Goal: Task Accomplishment & Management: Manage account settings

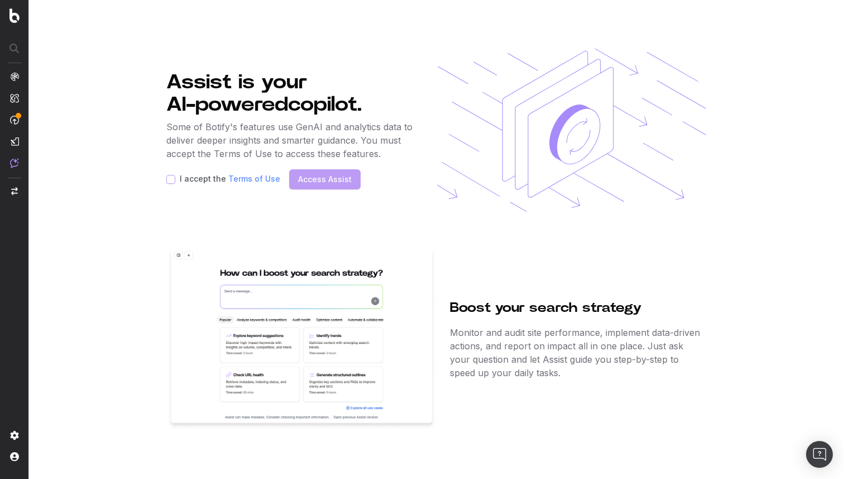
click at [14, 121] on img at bounding box center [14, 119] width 9 height 9
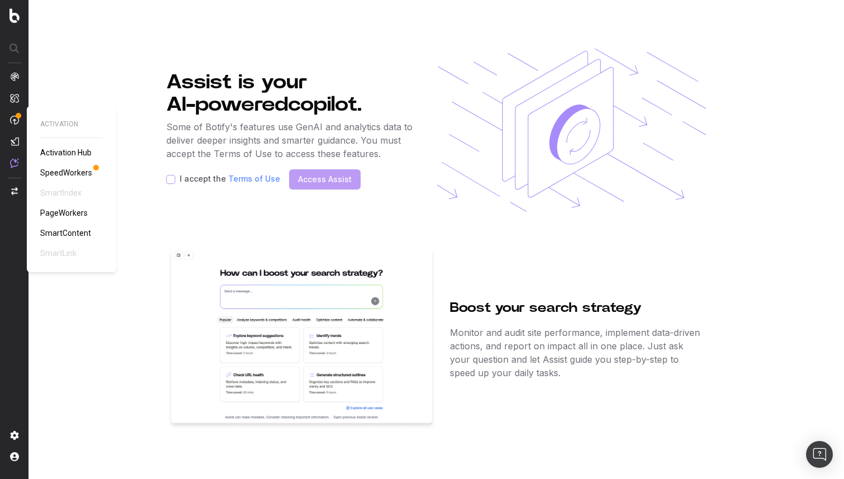
click at [72, 151] on span "Activation Hub" at bounding box center [65, 152] width 51 height 9
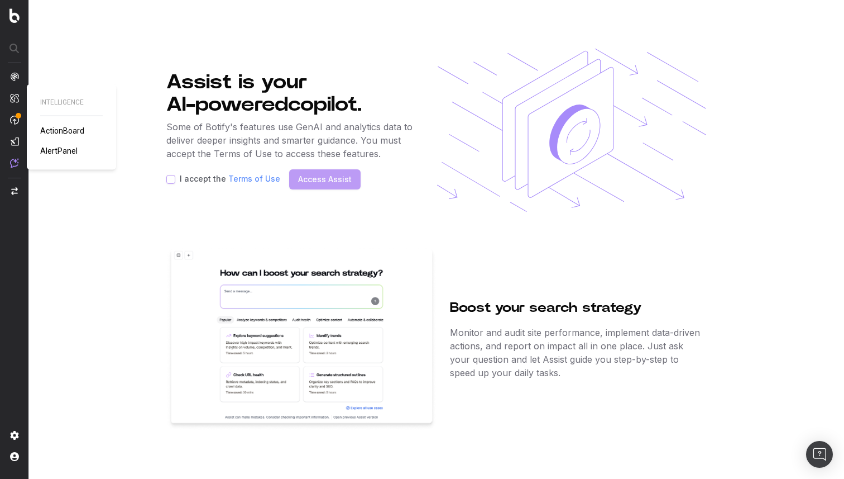
click at [64, 130] on span "ActionBoard" at bounding box center [62, 130] width 44 height 9
click at [15, 78] on img at bounding box center [14, 76] width 9 height 9
click at [20, 74] on nav at bounding box center [14, 239] width 29 height 479
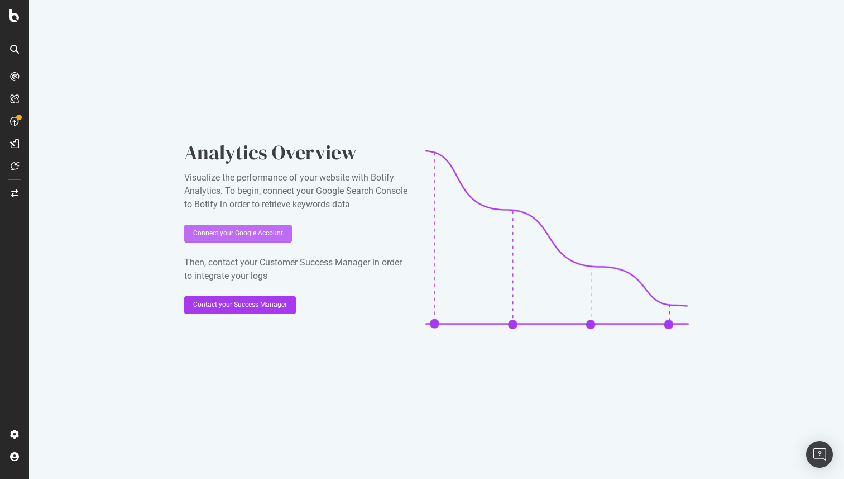
click at [252, 240] on div "Connect your Google Account" at bounding box center [238, 233] width 90 height 17
click at [251, 238] on div "Connect your Google Account" at bounding box center [238, 233] width 90 height 17
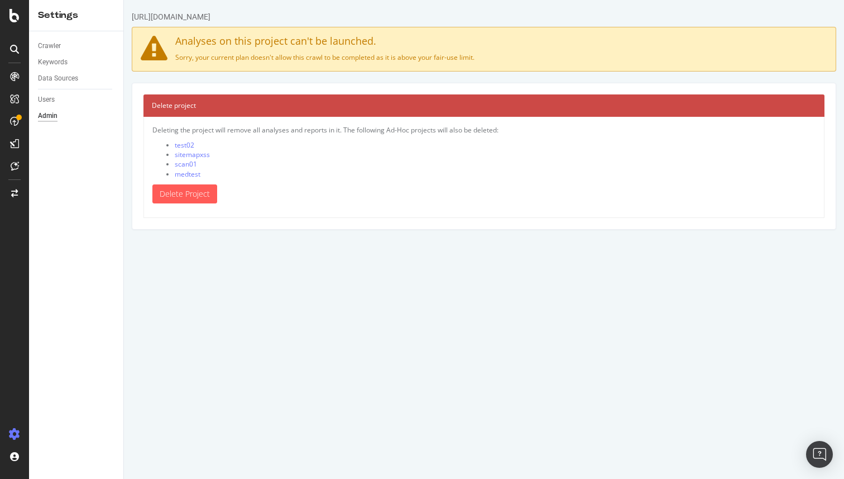
click at [164, 14] on div "[URL][DOMAIN_NAME]" at bounding box center [171, 16] width 79 height 11
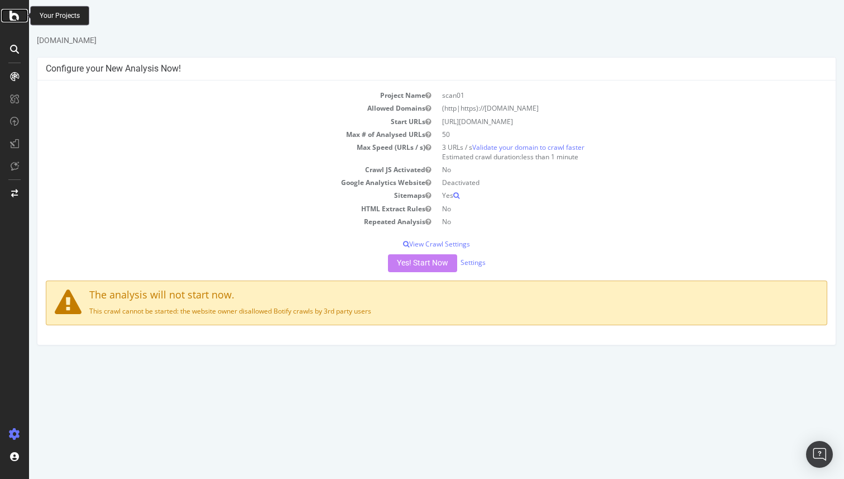
click at [16, 18] on icon at bounding box center [14, 15] width 10 height 13
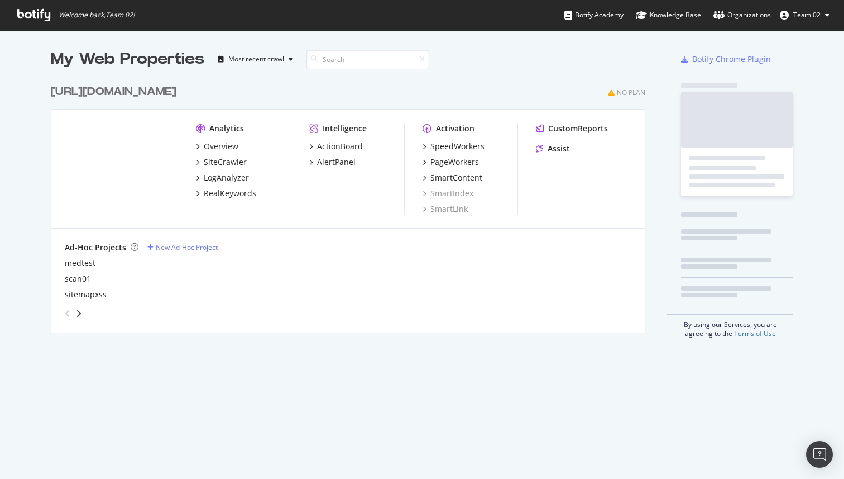
scroll to position [479, 844]
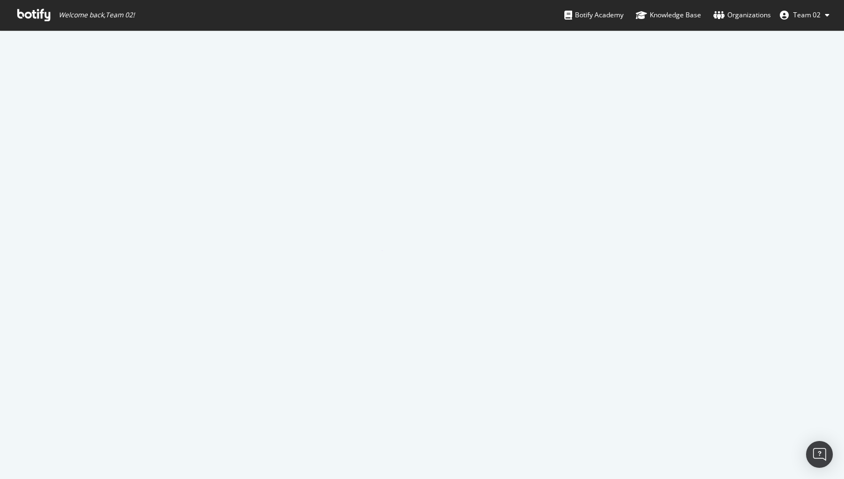
click at [825, 16] on icon at bounding box center [827, 15] width 4 height 7
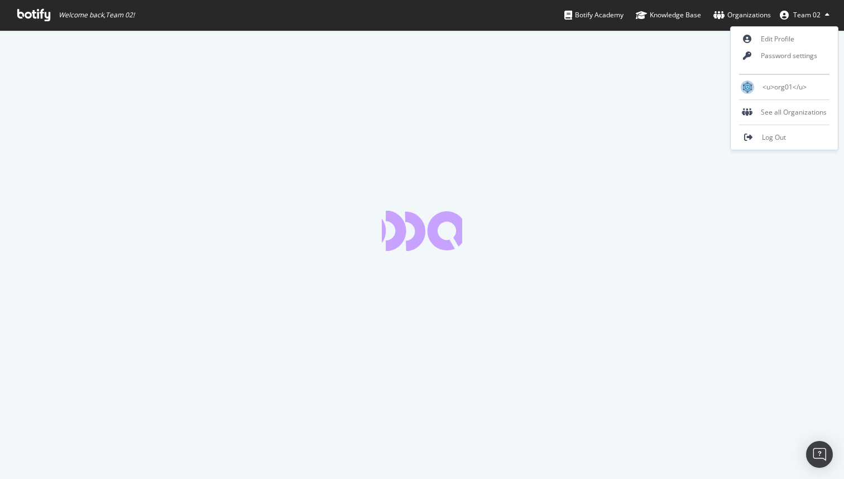
click at [825, 16] on icon at bounding box center [827, 15] width 4 height 7
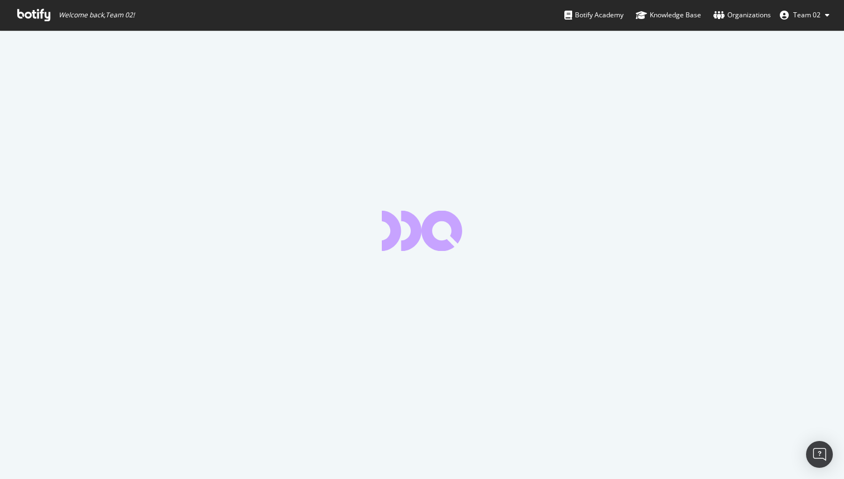
click at [825, 16] on icon at bounding box center [827, 15] width 4 height 7
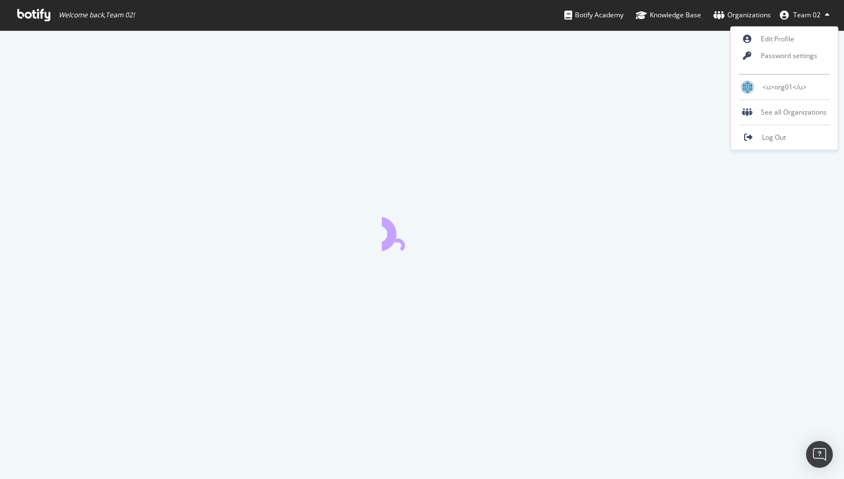
click at [825, 16] on icon at bounding box center [827, 15] width 4 height 7
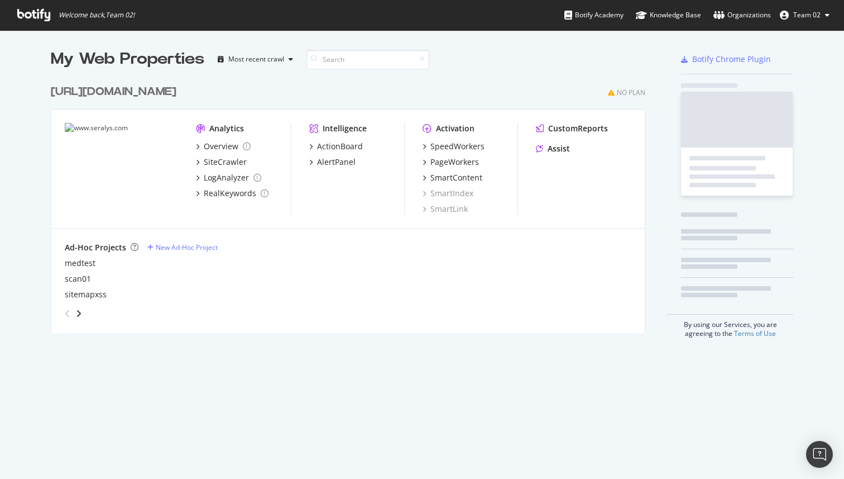
scroll to position [262, 604]
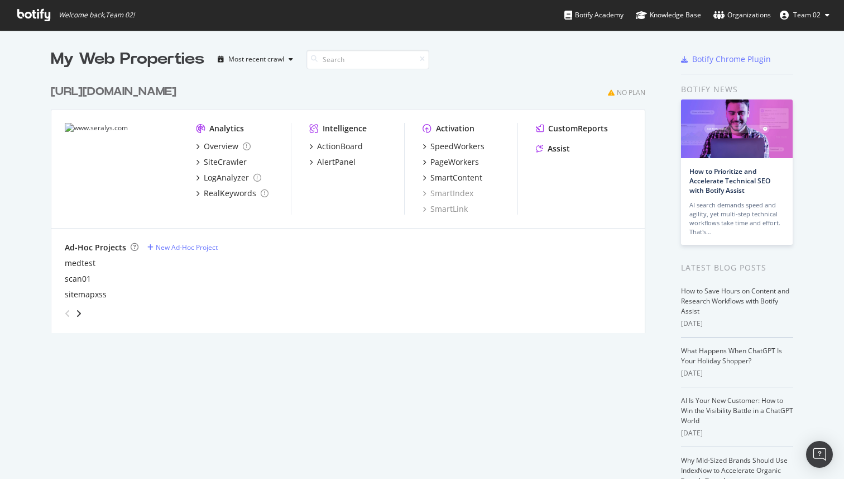
click at [142, 90] on div "[URL][DOMAIN_NAME]" at bounding box center [114, 92] width 126 height 16
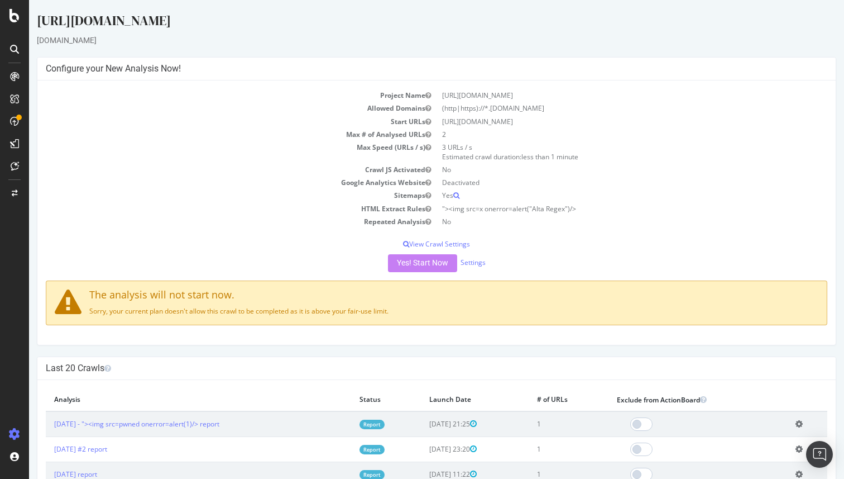
click at [121, 25] on div "[URL][DOMAIN_NAME]" at bounding box center [437, 22] width 800 height 23
click at [294, 312] on p "Sorry, your current plan doesn't allow this crawl to be completed as it is abov…" at bounding box center [437, 310] width 764 height 9
click at [417, 263] on div "Yes! Start Now Settings" at bounding box center [437, 263] width 782 height 18
click at [74, 190] on div "DataExports" at bounding box center [63, 192] width 44 height 11
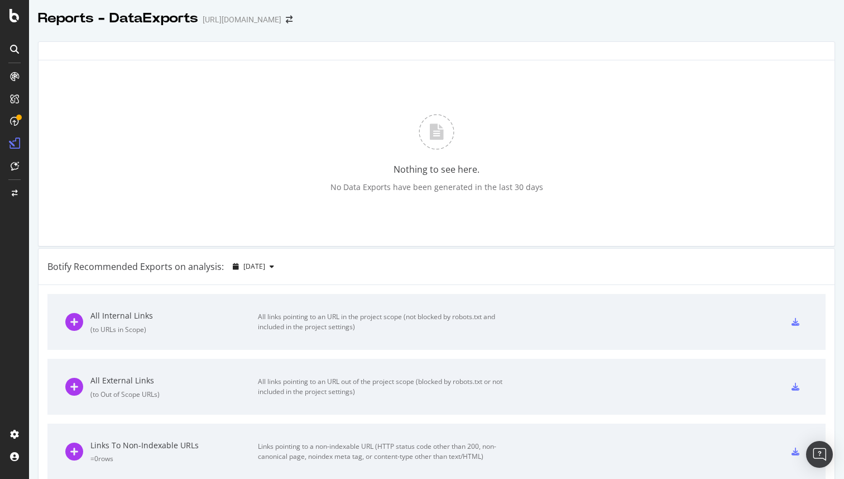
scroll to position [93, 0]
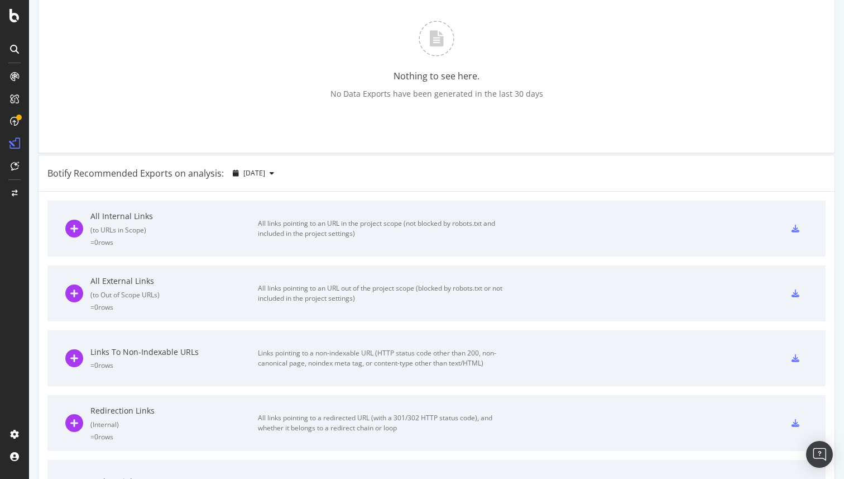
click at [797, 235] on div at bounding box center [795, 228] width 25 height 18
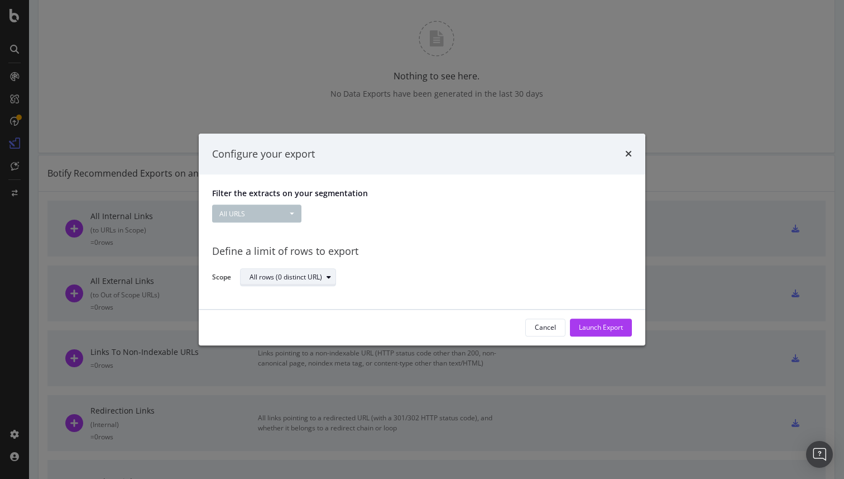
click at [313, 278] on div "All rows (0 distinct URL)" at bounding box center [286, 277] width 73 height 7
click at [308, 313] on div "Define a limit" at bounding box center [294, 315] width 97 height 14
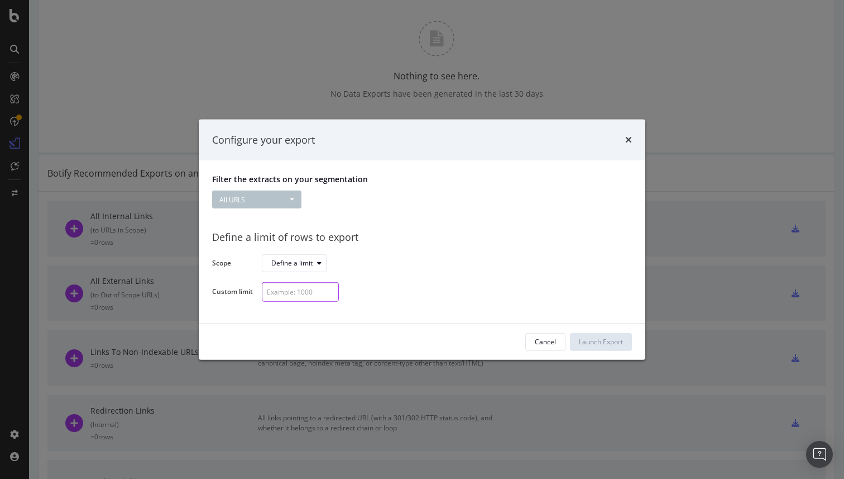
click at [316, 292] on input "modal" at bounding box center [300, 292] width 77 height 20
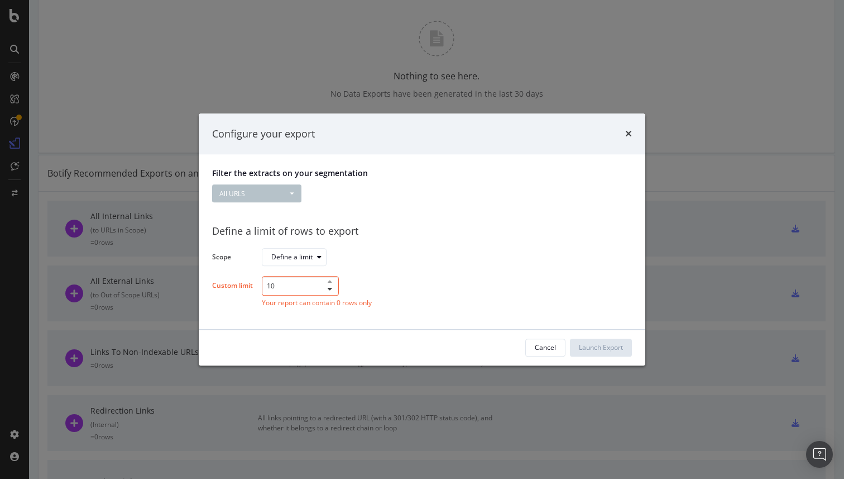
type input "1"
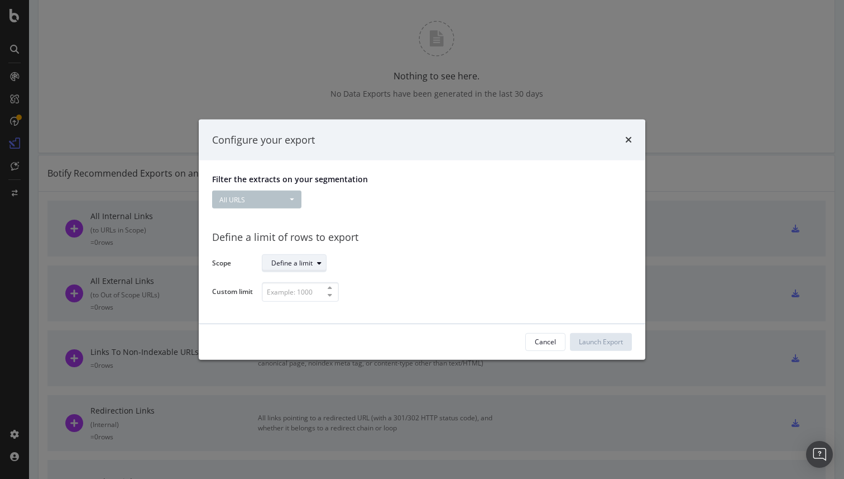
click at [312, 258] on div "Define a limit" at bounding box center [298, 263] width 55 height 16
click at [307, 286] on div "All rows (0 distinct URL)" at bounding box center [312, 282] width 90 height 14
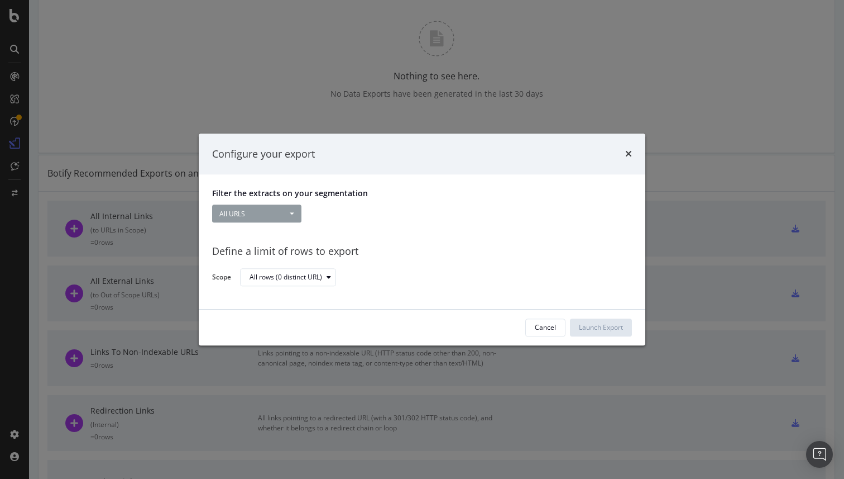
click at [241, 211] on button "All URLS" at bounding box center [256, 214] width 89 height 18
click at [264, 239] on link "All URLS" at bounding box center [278, 235] width 133 height 15
click at [289, 214] on button "All URLS" at bounding box center [256, 214] width 89 height 18
click at [285, 246] on link "@unknown"><script>alert(1)</script>" at bounding box center [278, 250] width 133 height 15
click at [325, 212] on button "@unknown"><script>alert(1)</script>" at bounding box center [281, 214] width 138 height 18
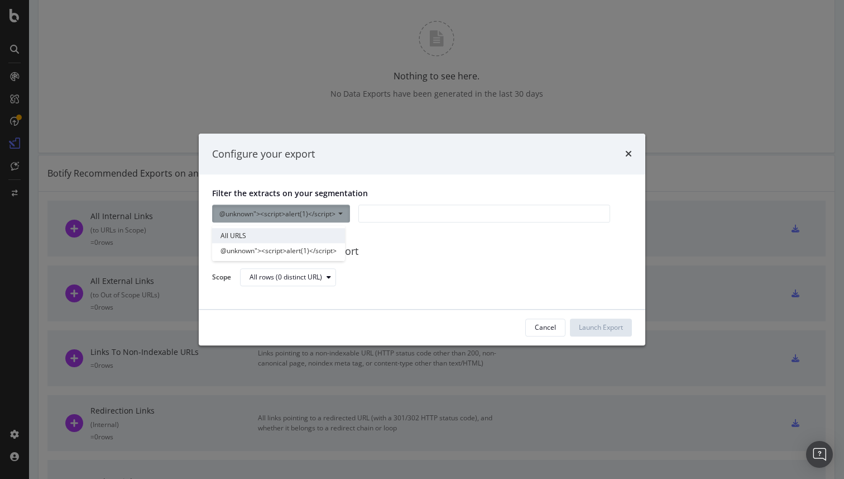
click at [316, 237] on link "All URLS" at bounding box center [278, 235] width 133 height 15
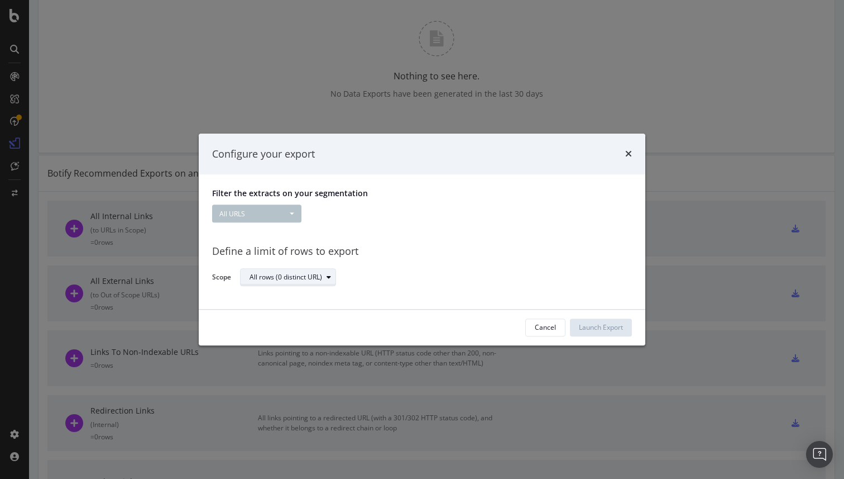
click at [304, 280] on div "All rows (0 distinct URL)" at bounding box center [286, 277] width 73 height 7
click at [302, 316] on div "Define a limit" at bounding box center [294, 315] width 97 height 14
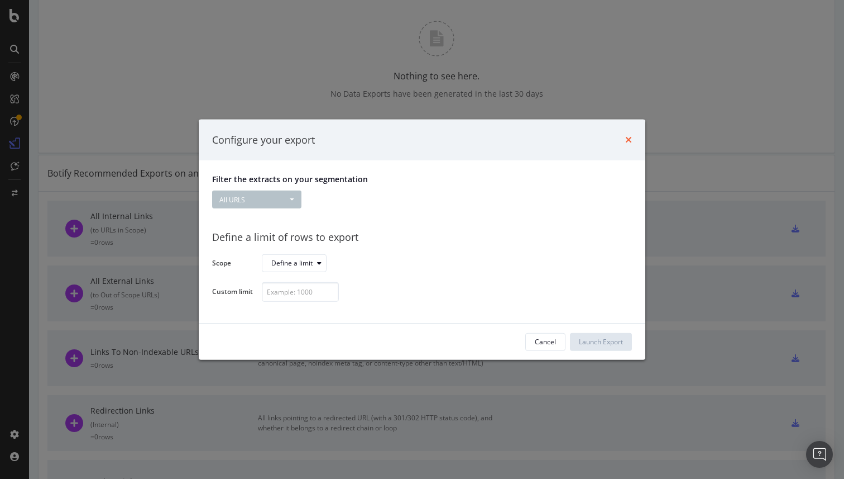
click at [628, 138] on icon "times" at bounding box center [628, 139] width 7 height 9
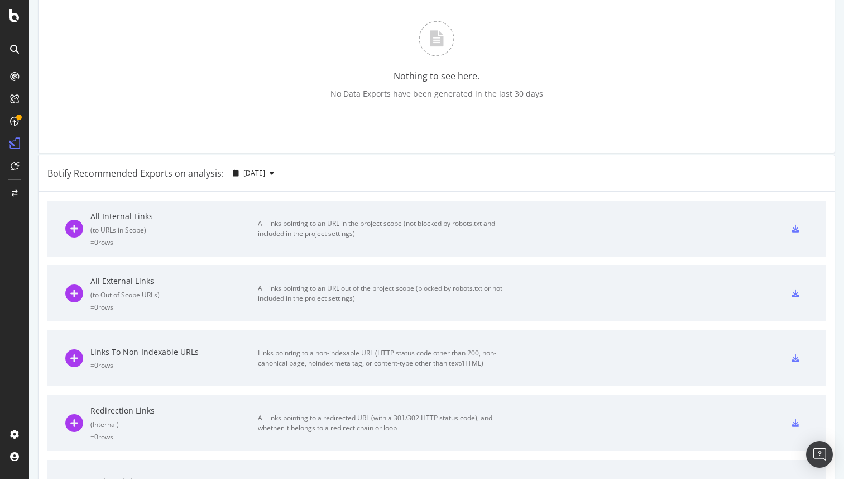
scroll to position [165, 0]
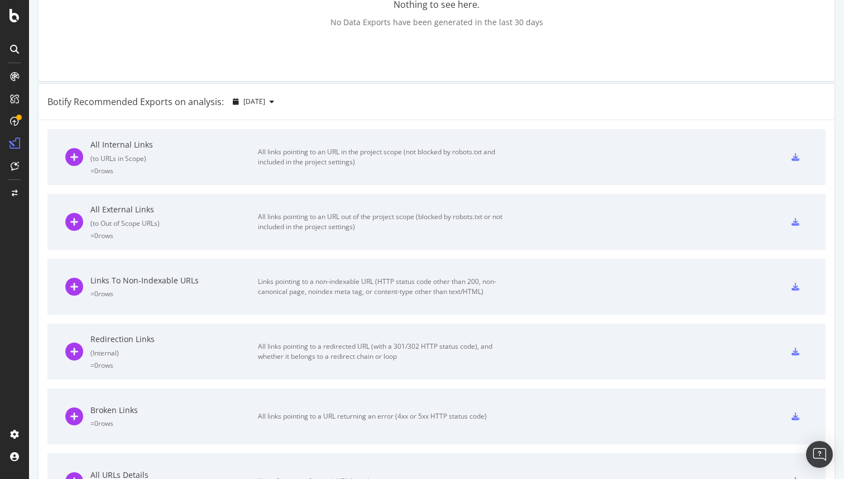
click at [495, 212] on div "All links pointing to an URL out of the project scope (blocked by robots.txt or…" at bounding box center [383, 222] width 251 height 20
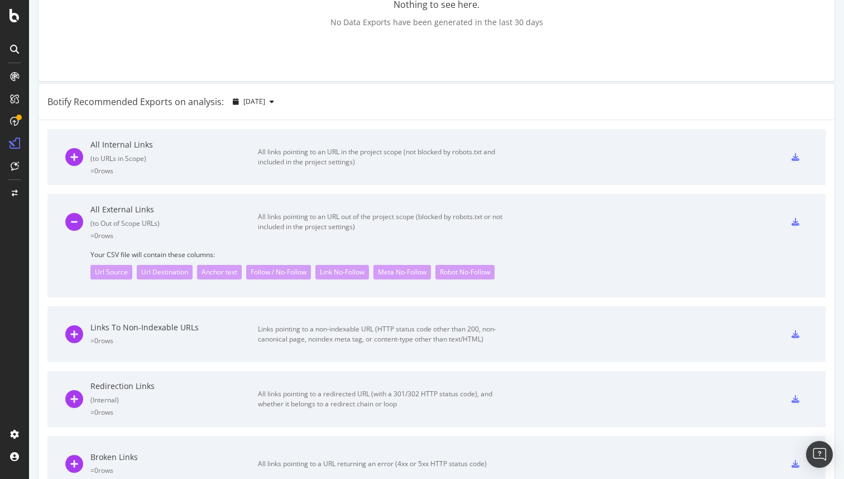
click at [803, 219] on div at bounding box center [795, 222] width 25 height 18
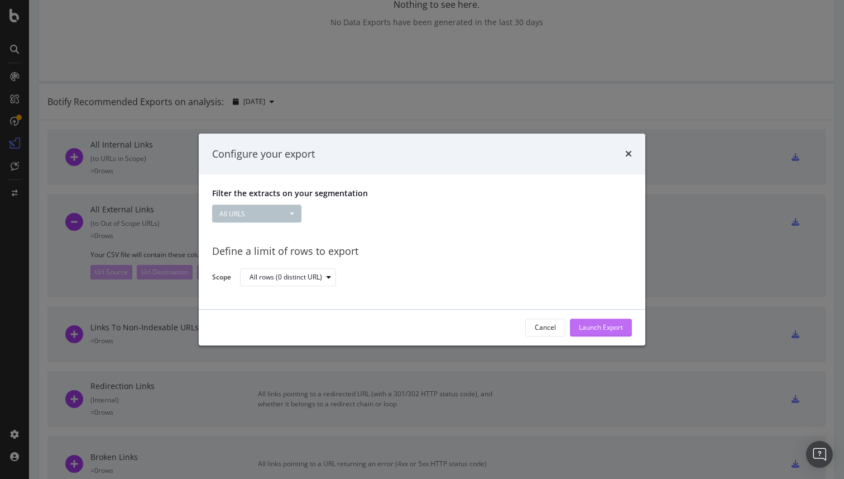
click at [599, 326] on div "Launch Export" at bounding box center [601, 327] width 44 height 9
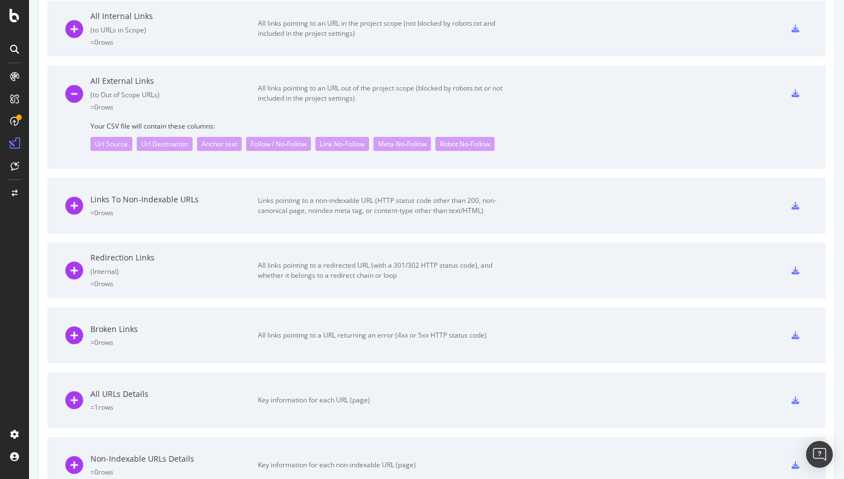
scroll to position [0, 0]
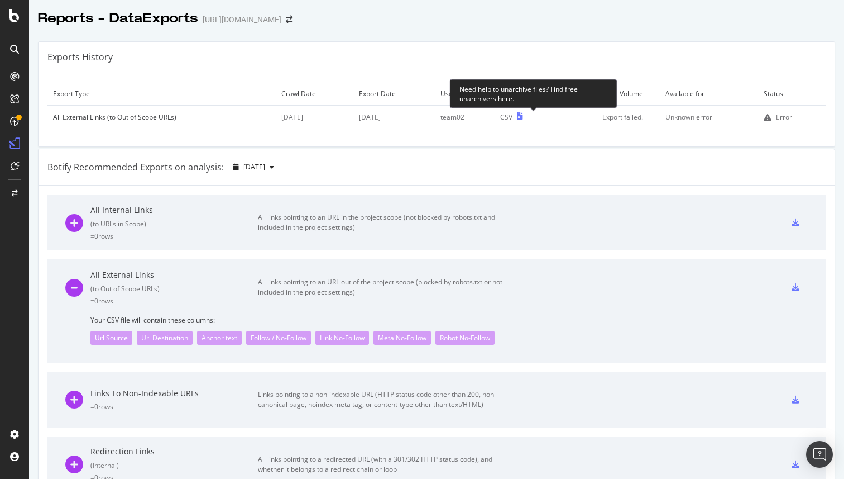
click at [523, 117] on icon at bounding box center [520, 116] width 6 height 8
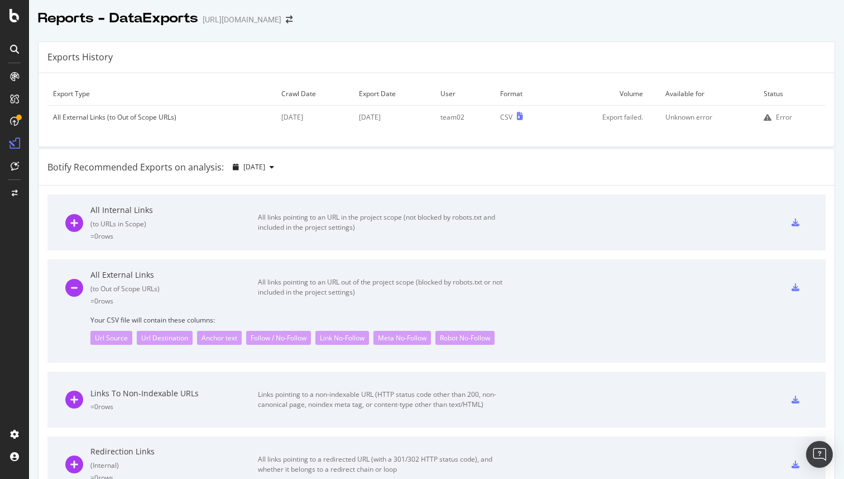
click at [15, 194] on icon at bounding box center [15, 193] width 6 height 7
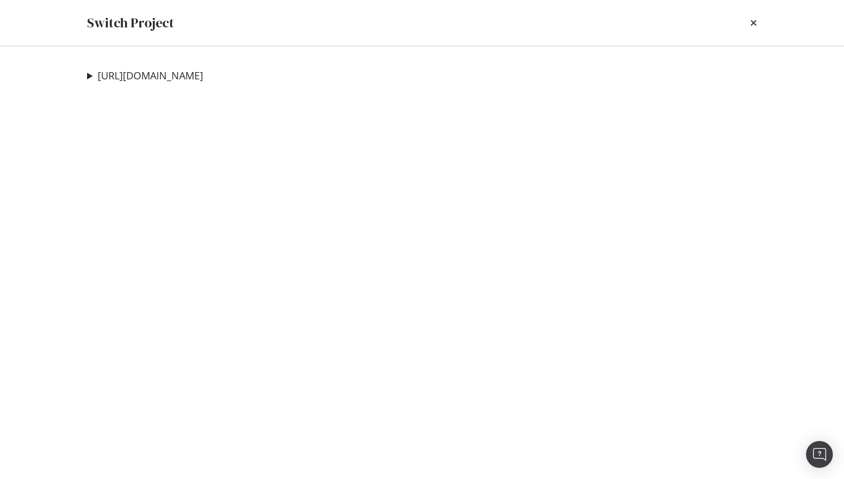
click at [89, 76] on summary "[URL][DOMAIN_NAME]" at bounding box center [145, 76] width 116 height 15
click at [131, 121] on link "scan01" at bounding box center [117, 119] width 42 height 12
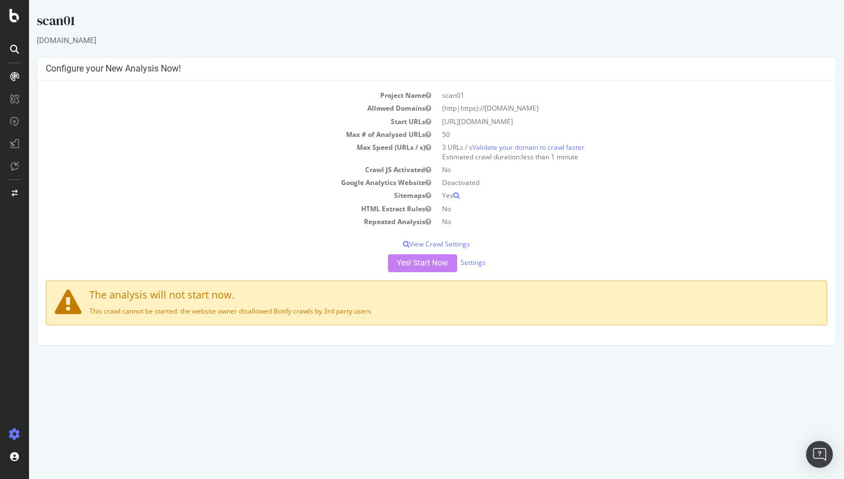
click at [428, 264] on div "Yes! Start Now Settings" at bounding box center [437, 263] width 782 height 18
click at [11, 197] on div at bounding box center [14, 193] width 27 height 18
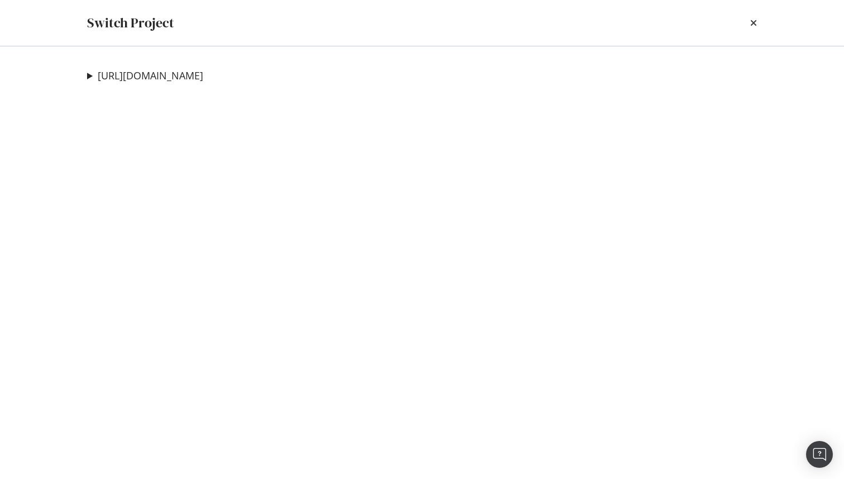
click at [81, 77] on div "[URL][DOMAIN_NAME] medtest Ad-Hoc Project scan01 Ad-Hoc Project sitemapxss Ad-H…" at bounding box center [422, 262] width 715 height 432
click at [83, 77] on div "[URL][DOMAIN_NAME] medtest Ad-Hoc Project scan01 Ad-Hoc Project sitemapxss Ad-H…" at bounding box center [422, 262] width 715 height 432
click at [89, 77] on summary "[URL][DOMAIN_NAME]" at bounding box center [145, 76] width 116 height 15
click at [129, 93] on link "medtest" at bounding box center [119, 98] width 47 height 12
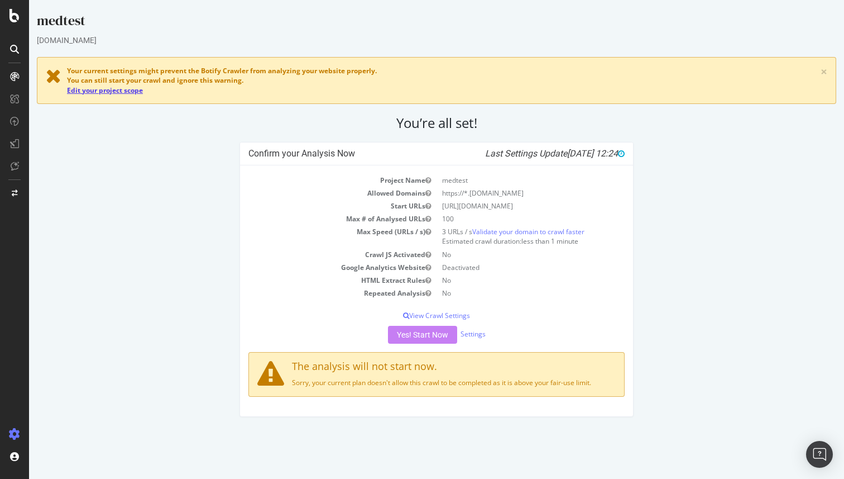
click at [135, 90] on link "Edit your project scope" at bounding box center [105, 89] width 76 height 9
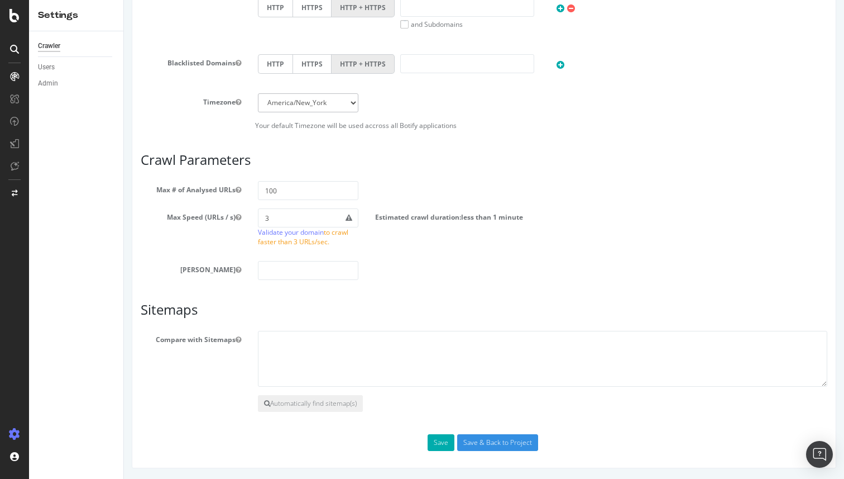
scroll to position [100, 0]
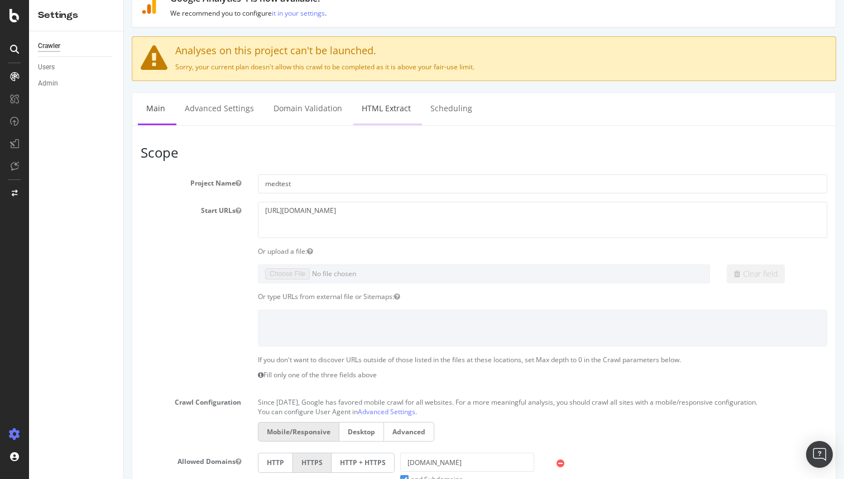
click at [385, 106] on link "HTML Extract" at bounding box center [386, 108] width 66 height 31
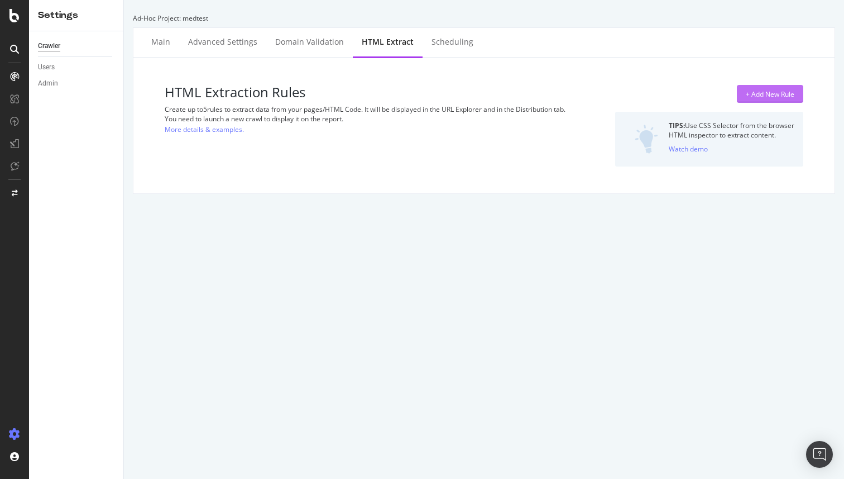
click at [773, 90] on div "+ Add New Rule" at bounding box center [770, 93] width 49 height 9
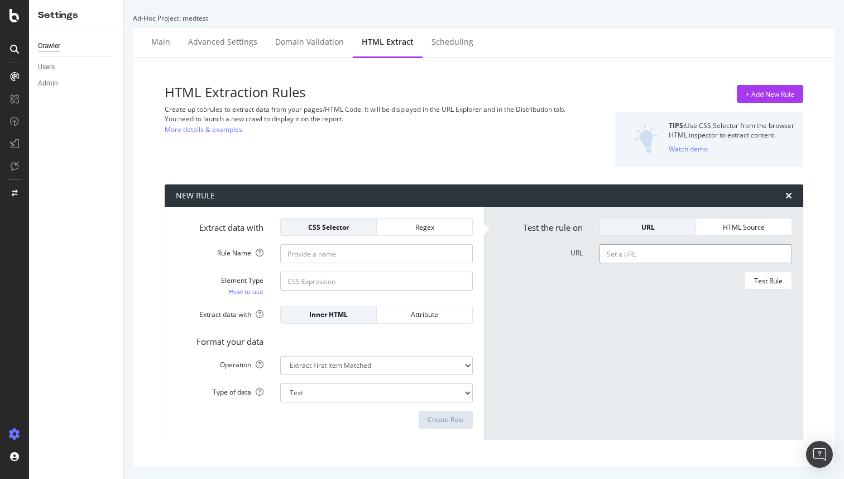
click at [632, 255] on input "URL" at bounding box center [696, 253] width 193 height 19
click at [643, 248] on input "https://" at bounding box center [696, 253] width 193 height 19
click at [646, 257] on input "https://" at bounding box center [696, 253] width 193 height 19
paste input "[DOMAIN_NAME]"
type input "[URL][DOMAIN_NAME]"
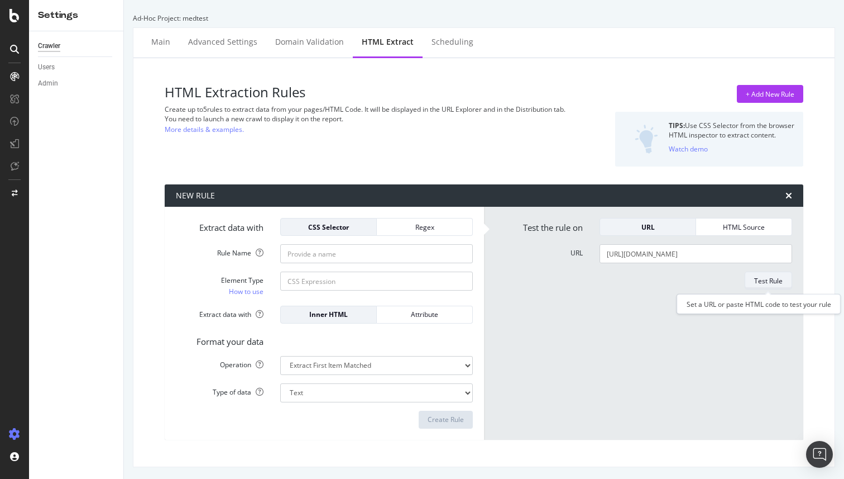
click at [765, 284] on div "Test Rule" at bounding box center [768, 280] width 28 height 9
click at [666, 294] on textarea "No results matched this rule" at bounding box center [696, 336] width 193 height 131
click at [666, 254] on input "[URL][DOMAIN_NAME]" at bounding box center [696, 253] width 193 height 19
click at [751, 229] on div "HTML Source" at bounding box center [744, 226] width 78 height 9
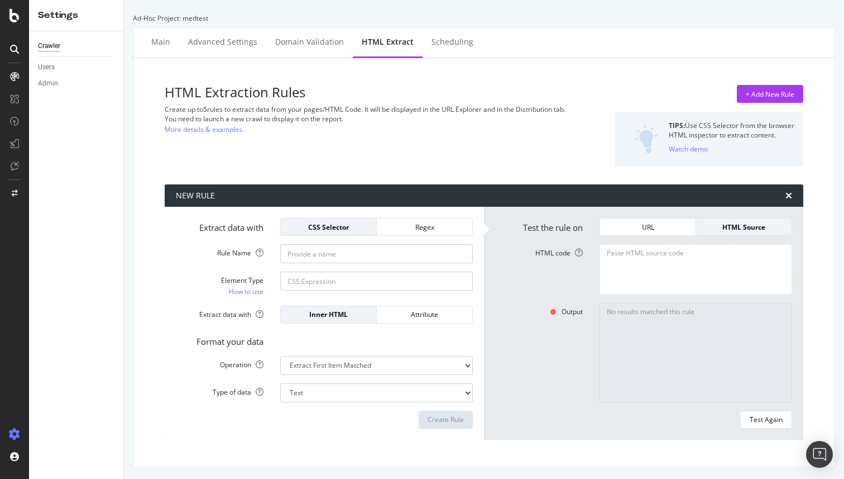
click at [676, 261] on textarea "HTML code" at bounding box center [696, 269] width 193 height 50
click at [658, 222] on div "URL" at bounding box center [648, 226] width 78 height 9
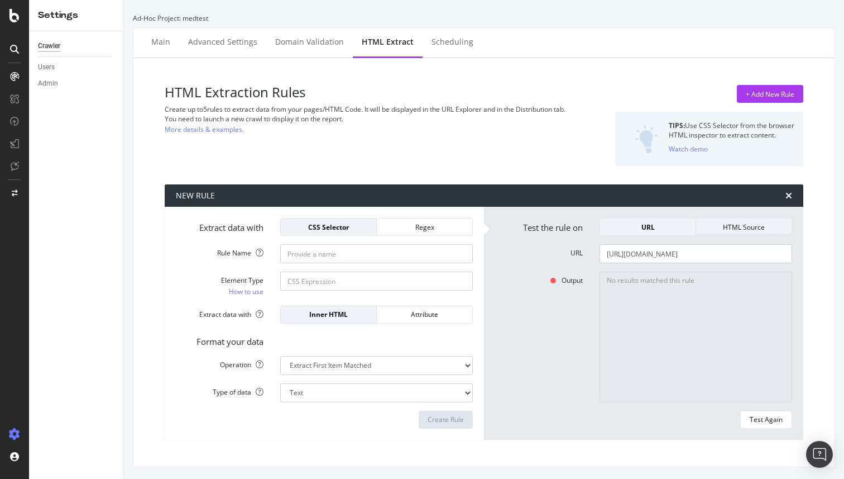
click at [733, 231] on div "HTML Source" at bounding box center [744, 226] width 78 height 9
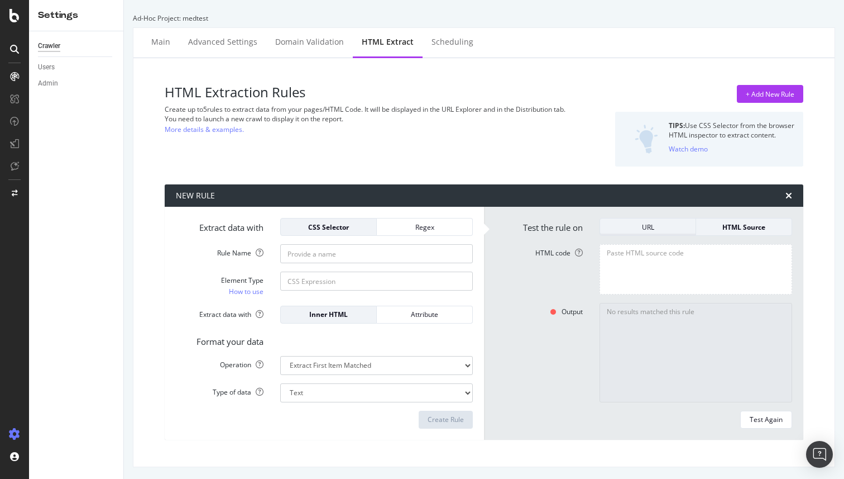
click at [668, 230] on div "URL" at bounding box center [648, 226] width 78 height 9
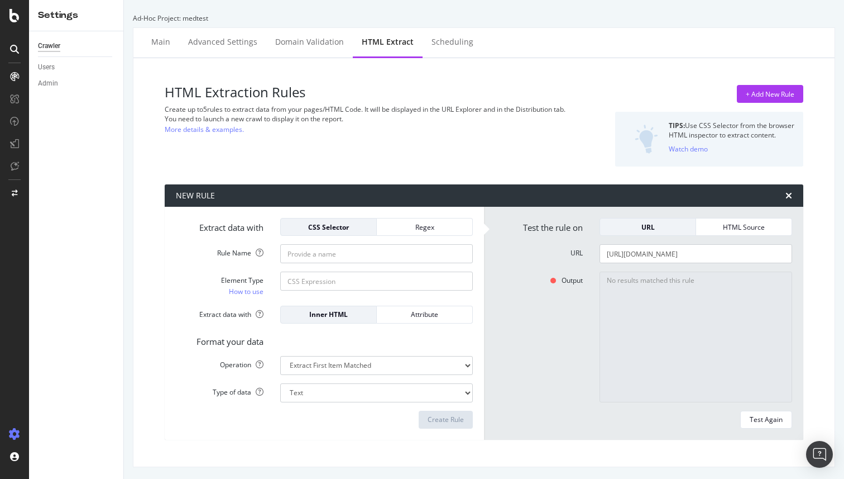
click at [659, 252] on input "[URL][DOMAIN_NAME]" at bounding box center [696, 253] width 193 height 19
click at [760, 415] on div "Test Again" at bounding box center [766, 418] width 33 height 9
click at [671, 286] on textarea "No results matched this rule" at bounding box center [696, 336] width 193 height 131
click at [634, 283] on textarea "No results matched this rule" at bounding box center [696, 336] width 193 height 131
click at [683, 286] on textarea "No results matched this rule" at bounding box center [696, 336] width 193 height 131
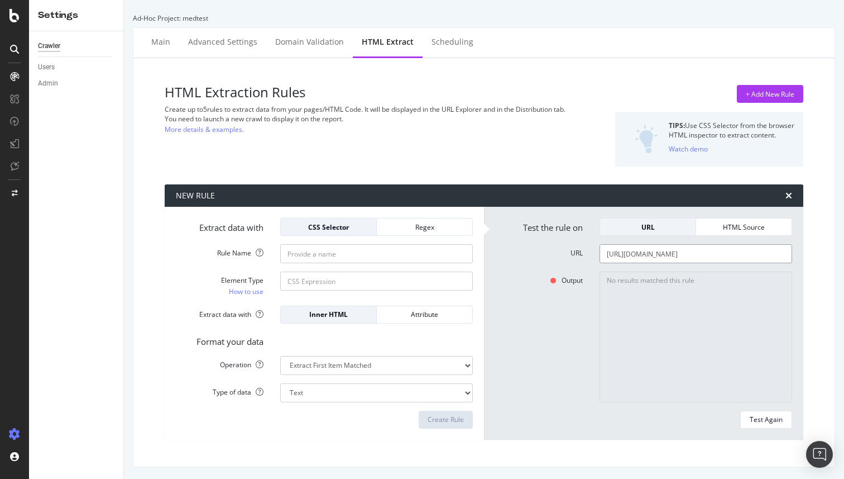
click at [690, 250] on input "[URL][DOMAIN_NAME]" at bounding box center [696, 253] width 193 height 19
click at [386, 257] on input "Rule Name" at bounding box center [376, 253] width 193 height 19
click at [422, 232] on div "Regex" at bounding box center [425, 227] width 78 height 16
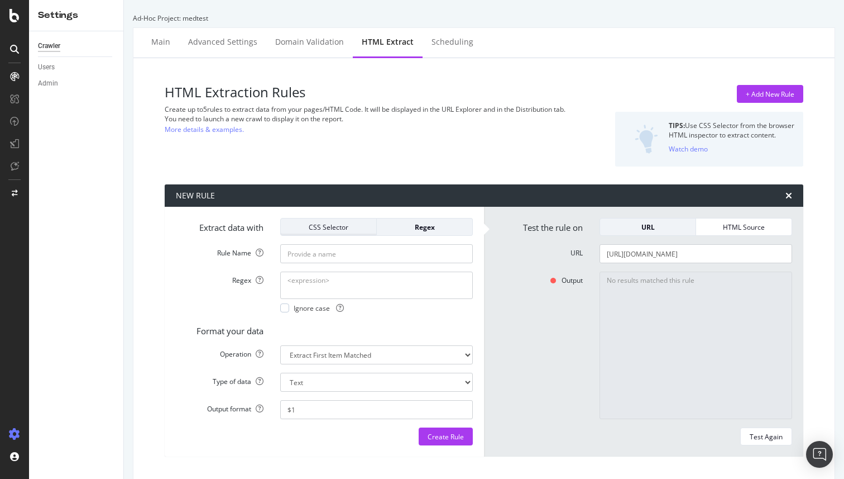
click at [348, 233] on div "CSS Selector" at bounding box center [329, 227] width 78 height 16
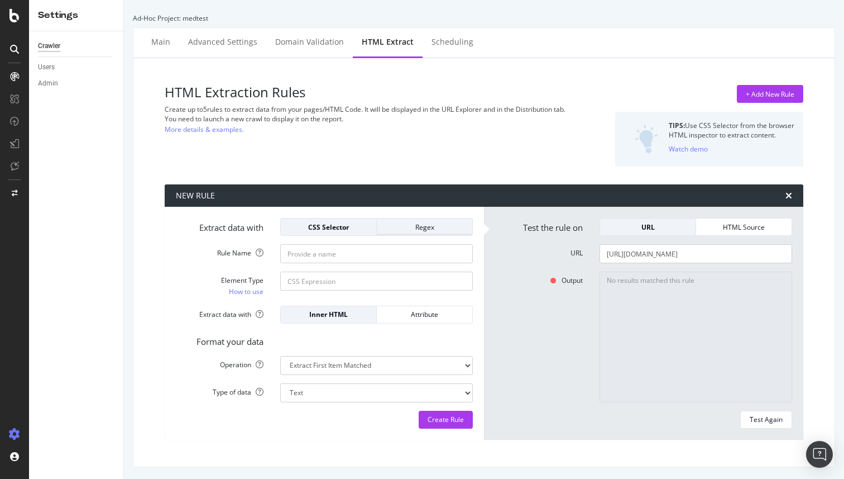
click at [416, 228] on div "Regex" at bounding box center [425, 226] width 78 height 9
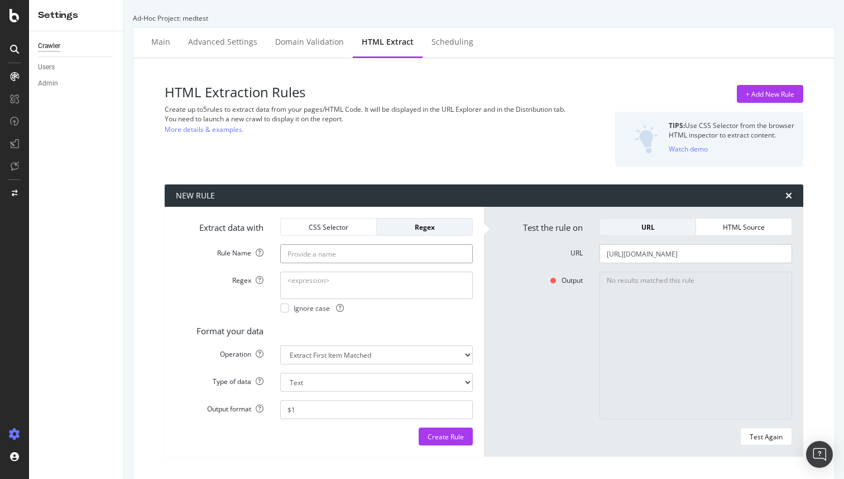
click at [376, 250] on input "Rule Name" at bounding box center [376, 253] width 193 height 19
click at [359, 220] on div "CSS Selector" at bounding box center [329, 227] width 78 height 16
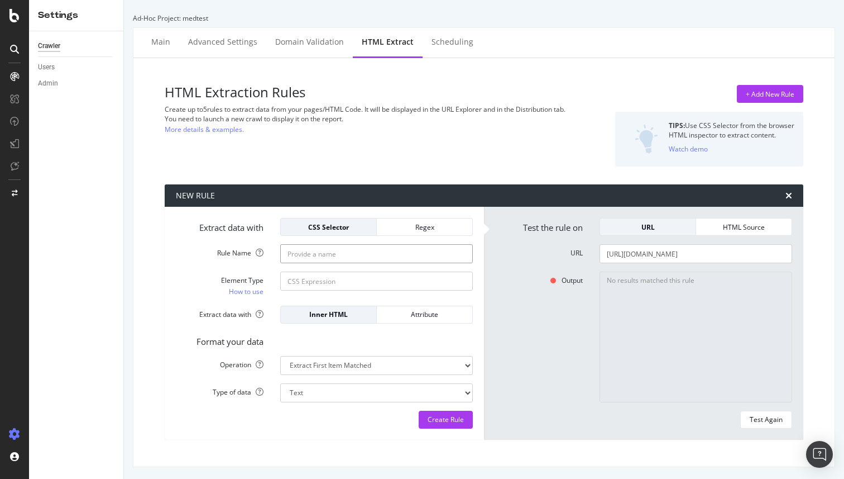
click at [352, 252] on input "Rule Name" at bounding box center [376, 253] width 193 height 19
type input "test1"
click at [369, 370] on select "Extract First Item Matched Extract First 3 Items Matched Count Number of Occure…" at bounding box center [376, 365] width 193 height 19
click at [356, 392] on select "Text Integer number Floating point number Date" at bounding box center [376, 392] width 193 height 19
click at [406, 316] on div "Attribute" at bounding box center [425, 313] width 78 height 9
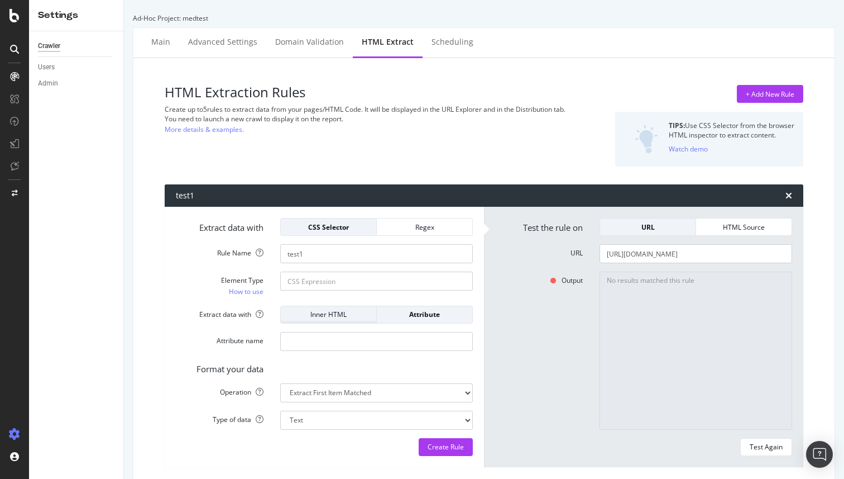
click at [357, 320] on div "Inner HTML" at bounding box center [329, 315] width 78 height 16
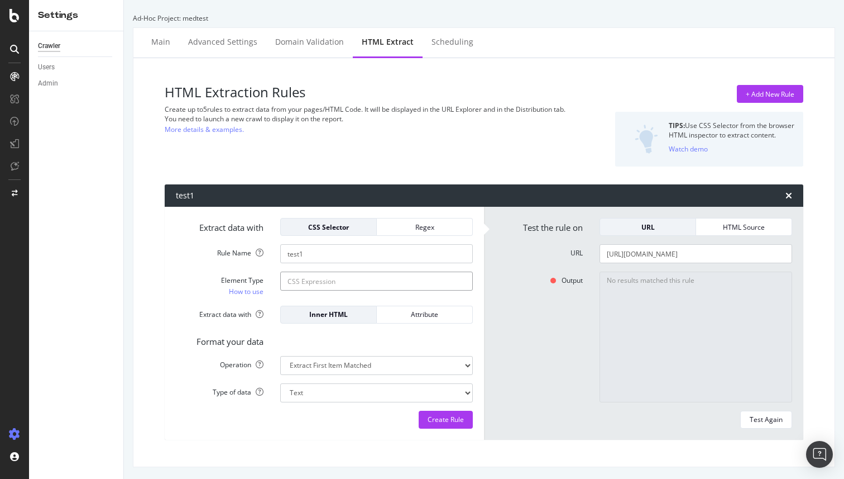
click at [350, 279] on input "Element Type How to use" at bounding box center [376, 280] width 193 height 19
click at [418, 228] on div "Regex" at bounding box center [425, 226] width 78 height 9
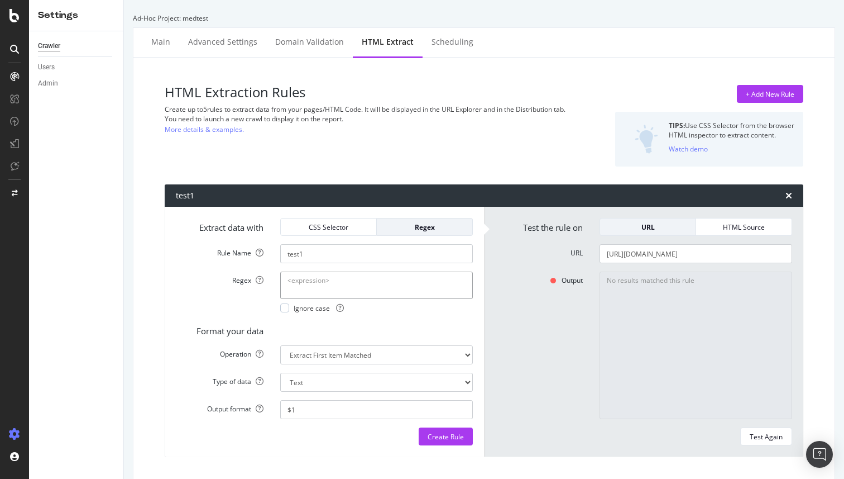
click at [346, 290] on textarea "Regex" at bounding box center [376, 284] width 193 height 27
type textarea "*"
click at [369, 355] on select "Extract First Item Matched Extract First 3 Items Matched Count Number of Occure…" at bounding box center [376, 354] width 193 height 19
click at [280, 345] on select "Extract First Item Matched Extract First 3 Items Matched Count Number of Occure…" at bounding box center [376, 354] width 193 height 19
click at [321, 376] on select "Text Integer number Floating point number Date" at bounding box center [376, 381] width 193 height 19
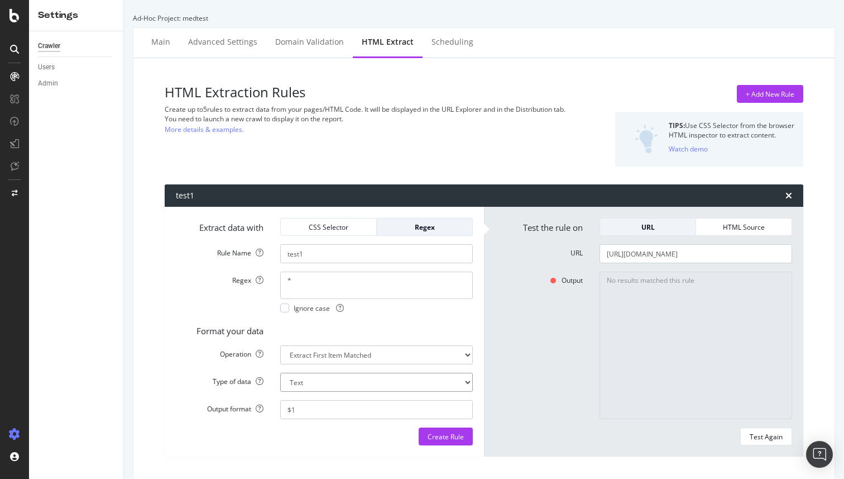
click at [280, 372] on select "Text Integer number Floating point number Date" at bounding box center [376, 381] width 193 height 19
click at [316, 412] on input "$1" at bounding box center [376, 409] width 193 height 19
click at [437, 436] on div "Create Rule" at bounding box center [446, 436] width 36 height 9
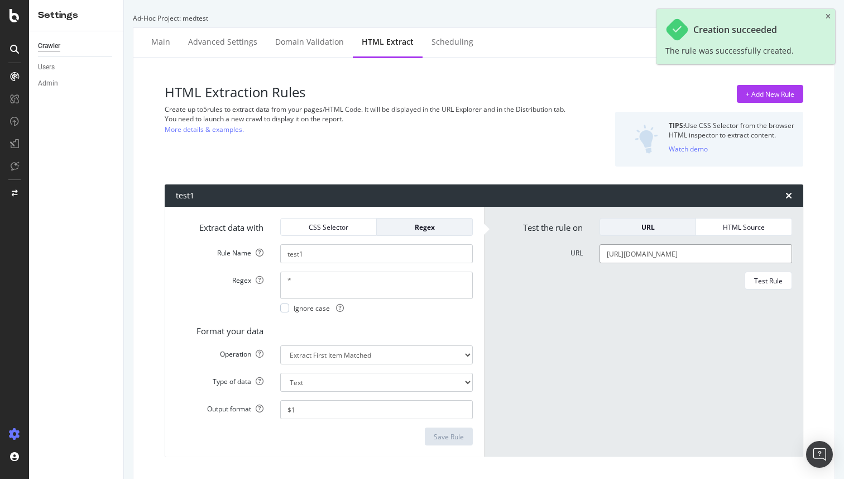
drag, startPoint x: 682, startPoint y: 256, endPoint x: 740, endPoint y: 256, distance: 57.5
click at [738, 256] on input "[URL][DOMAIN_NAME]" at bounding box center [696, 253] width 193 height 19
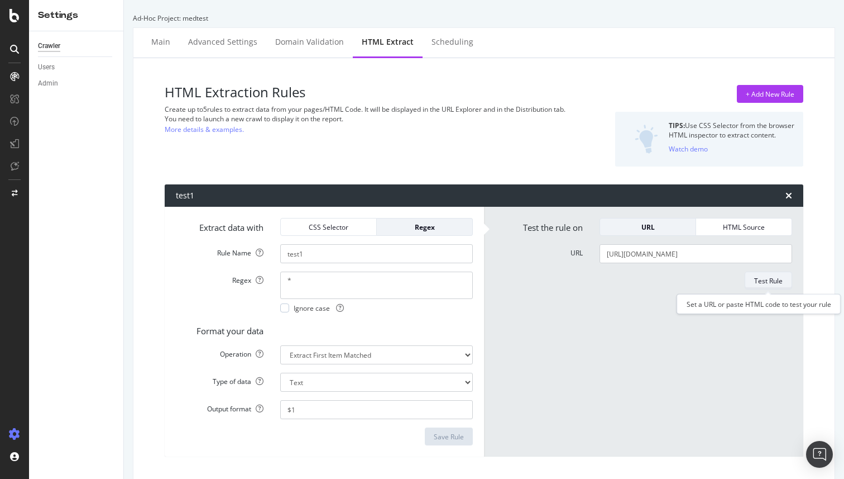
click at [772, 285] on div "Test Rule" at bounding box center [768, 280] width 28 height 9
click at [360, 226] on div "CSS Selector" at bounding box center [329, 226] width 78 height 9
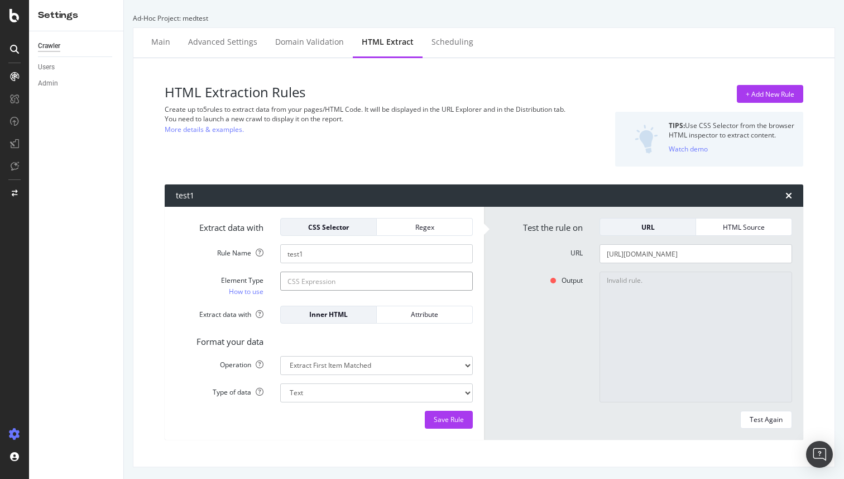
click at [337, 285] on input "Element Type How to use" at bounding box center [376, 280] width 193 height 19
click at [256, 291] on link "How to use" at bounding box center [246, 291] width 35 height 12
click at [330, 285] on input "Element Type How to use" at bounding box center [376, 280] width 193 height 19
paste input "body"
type input "body"
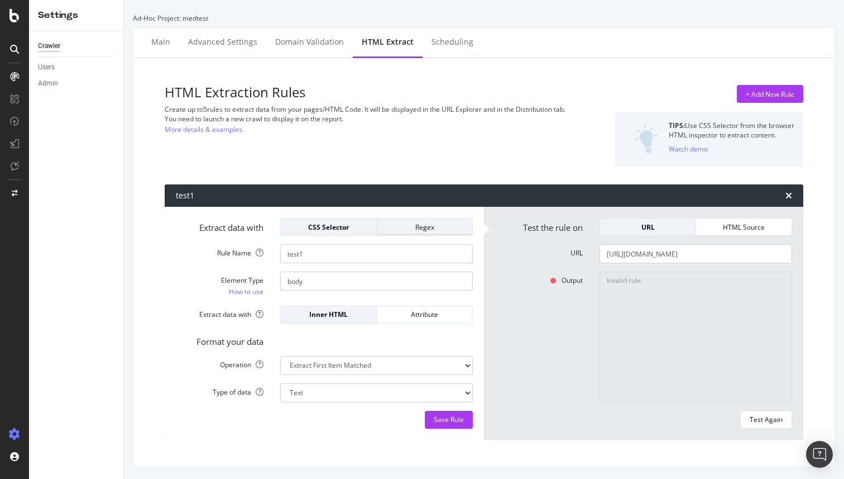
click at [429, 226] on div "Regex" at bounding box center [425, 226] width 78 height 9
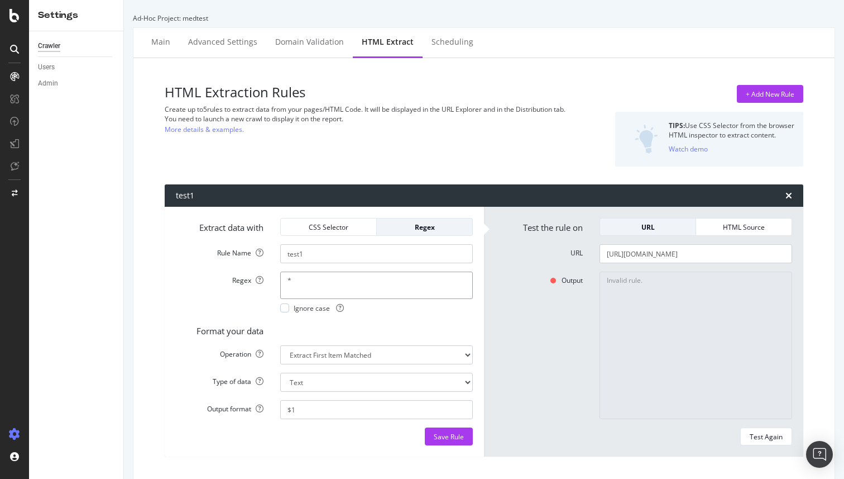
click at [327, 282] on textarea "*" at bounding box center [376, 284] width 193 height 27
click at [295, 308] on span "Ignore case" at bounding box center [319, 307] width 50 height 9
click at [351, 288] on textarea "Regex" at bounding box center [376, 284] width 193 height 27
paste textarea "body"
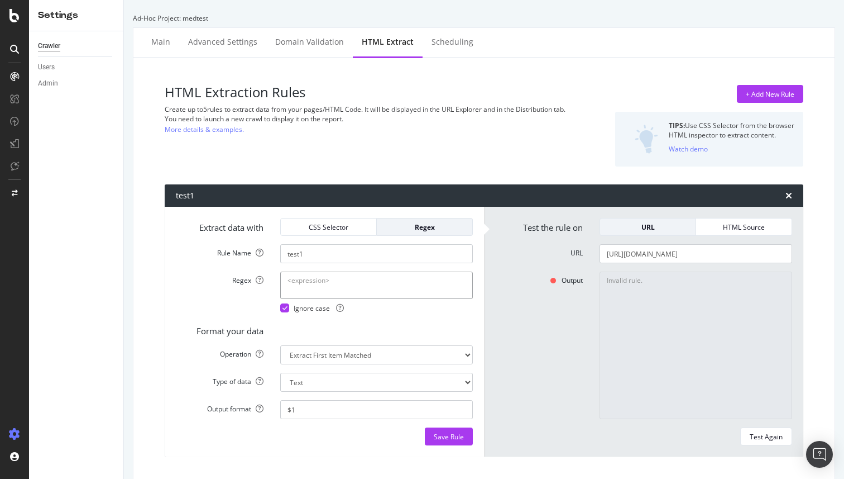
type textarea "body"
click at [338, 227] on div "CSS Selector" at bounding box center [329, 226] width 78 height 9
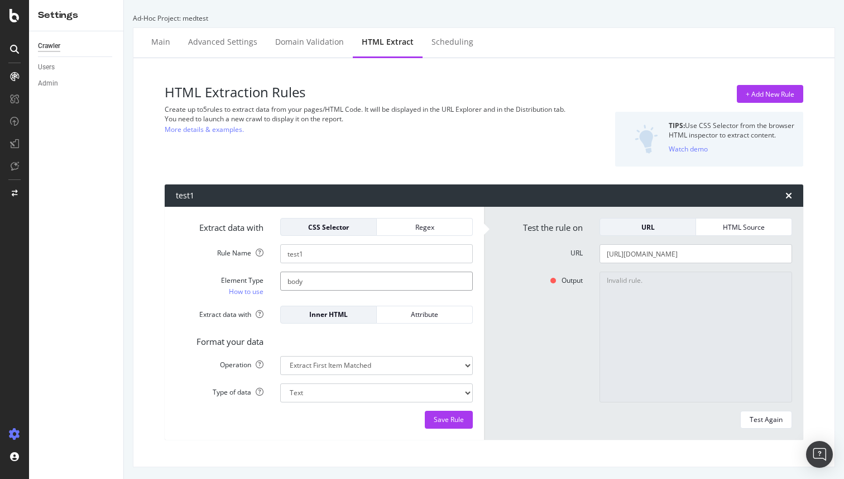
click at [332, 278] on input "body" at bounding box center [376, 280] width 193 height 19
click at [443, 418] on div "Save Rule" at bounding box center [449, 418] width 30 height 9
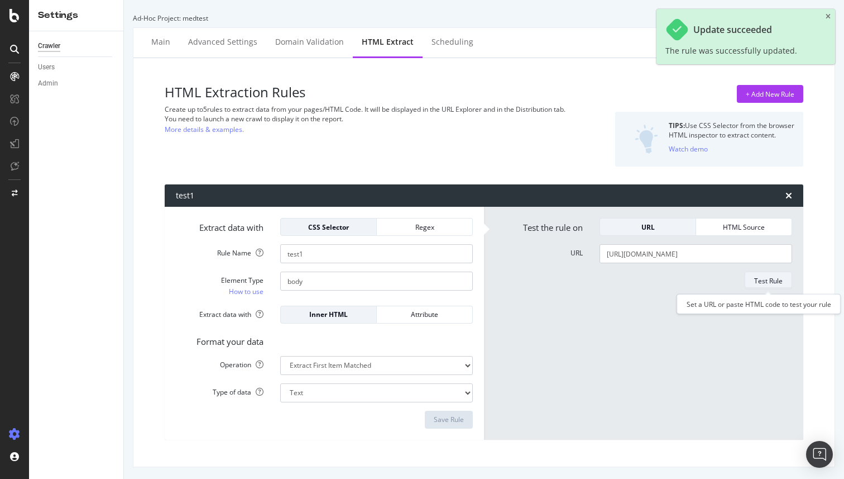
click at [763, 285] on div "Test Rule" at bounding box center [768, 281] width 28 height 16
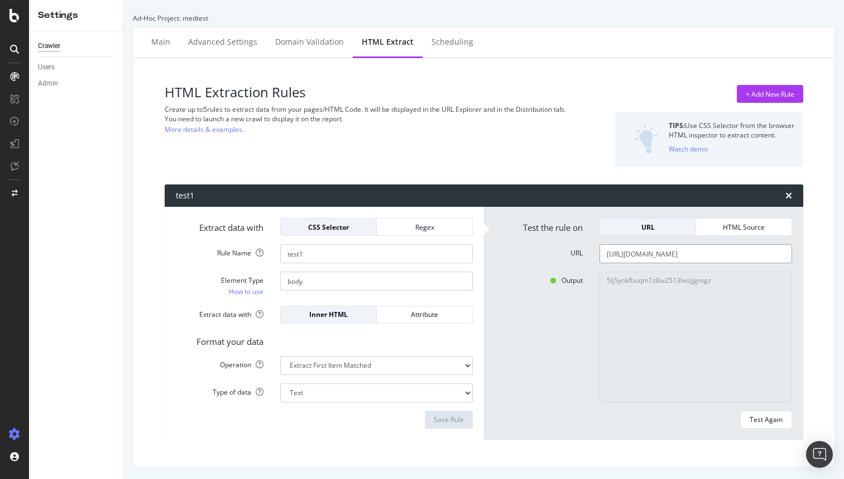
drag, startPoint x: 631, startPoint y: 256, endPoint x: 844, endPoint y: 276, distance: 213.7
click at [844, 276] on div "Ad-Hoc Project: medtest Main Advanced Settings Domain Validation HTML Extract S…" at bounding box center [484, 239] width 720 height 479
paste input "169.254.169.254"
type input "[URL][TECHNICAL_ID]"
click at [758, 426] on div "Test Again" at bounding box center [766, 420] width 33 height 16
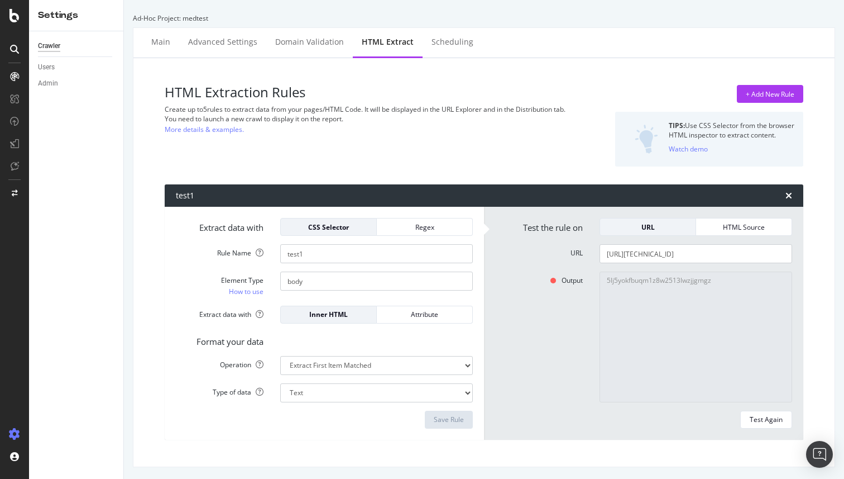
type textarea "We had an error downloading with your URL."
drag, startPoint x: 682, startPoint y: 255, endPoint x: 632, endPoint y: 254, distance: 50.3
click at [630, 254] on input "[URL][TECHNICAL_ID]" at bounding box center [696, 253] width 193 height 19
paste input "[DOMAIN_NAME]"
click at [694, 256] on input "[URL][DOMAIN_NAME]" at bounding box center [696, 253] width 193 height 19
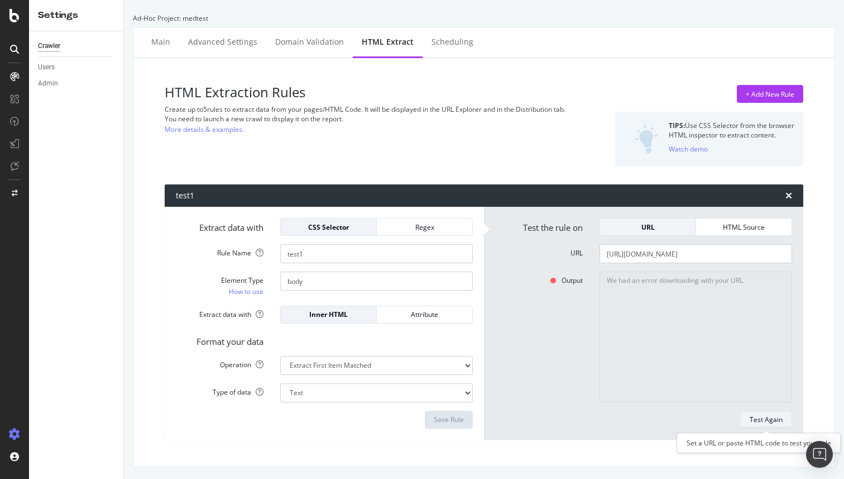
click at [758, 419] on div "Test Again" at bounding box center [766, 418] width 33 height 9
click at [337, 256] on input "test1" at bounding box center [376, 253] width 193 height 19
click at [694, 251] on input "[URL][DOMAIN_NAME]" at bounding box center [696, 253] width 193 height 19
paste input "://[DOMAIN_NAME]:8001/"
click at [775, 417] on div "Test Again" at bounding box center [766, 418] width 33 height 9
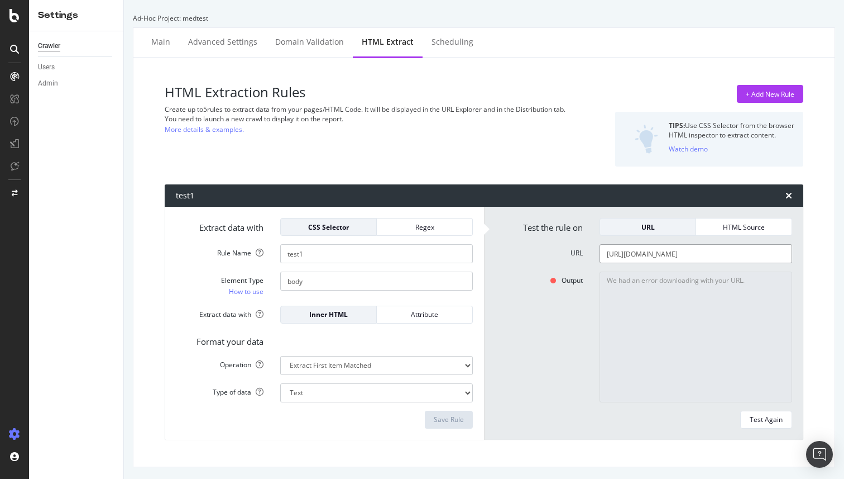
click at [658, 257] on input "[URL][DOMAIN_NAME]" at bounding box center [696, 253] width 193 height 19
paste input "s://[DOMAIN_NAME]"
type input "[URL][DOMAIN_NAME]"
click at [762, 420] on div "Test Again" at bounding box center [766, 418] width 33 height 9
type textarea "AI isn’t a technology; it’s your ultimate customer. ‍Watch our latest video in …"
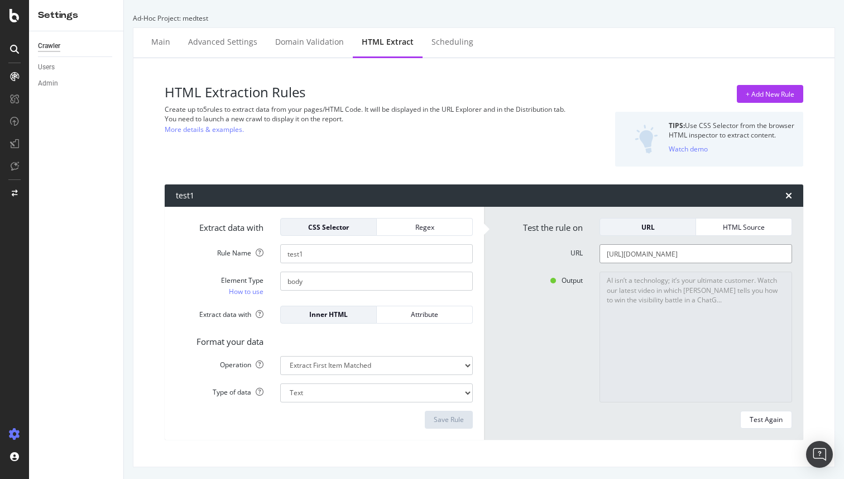
click at [682, 254] on input "[URL][DOMAIN_NAME]" at bounding box center [696, 253] width 193 height 19
paste input "[DOMAIN_NAME][URL]"
type input "[URL][DOMAIN_NAME]"
click at [763, 418] on div "Test Again" at bounding box center [766, 418] width 33 height 9
type textarea "Bad HTTP code: 406"
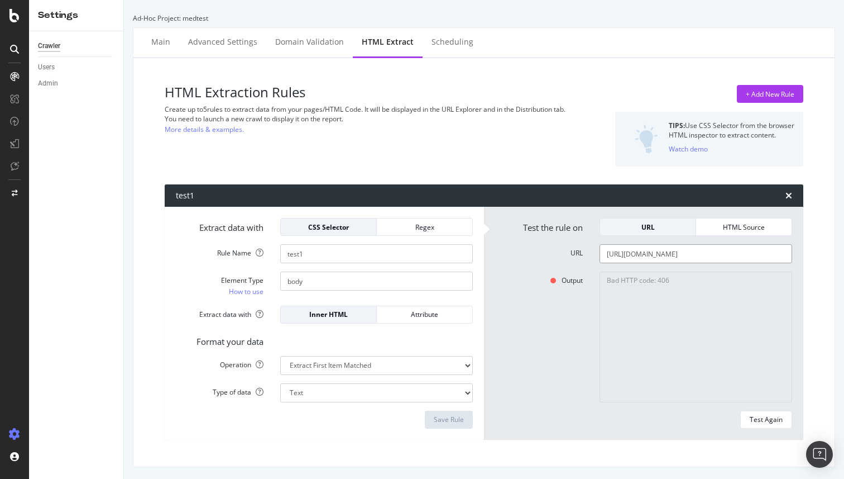
drag, startPoint x: 773, startPoint y: 254, endPoint x: 630, endPoint y: 257, distance: 143.6
click at [630, 257] on input "[URL][DOMAIN_NAME]" at bounding box center [696, 253] width 193 height 19
type input "[URL]"
click at [762, 422] on div "Test Again" at bounding box center [766, 418] width 33 height 9
type textarea "We had an error downloading with your URL."
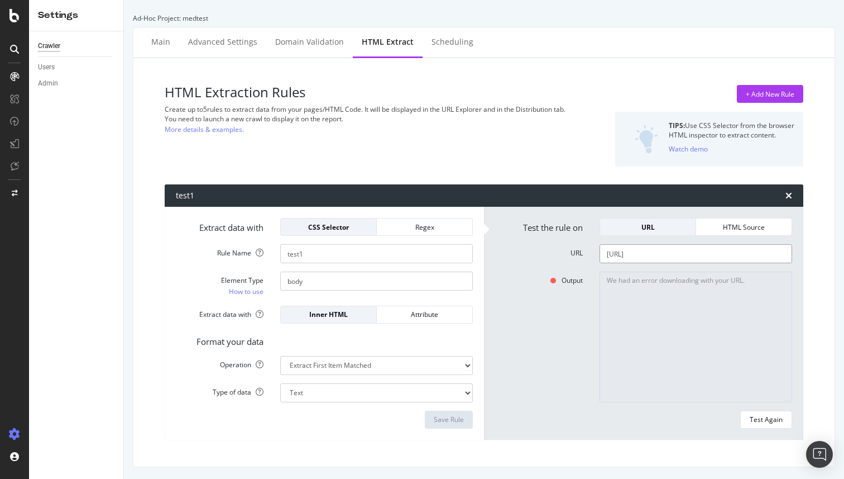
drag, startPoint x: 622, startPoint y: 256, endPoint x: 687, endPoint y: 266, distance: 66.7
click at [622, 256] on input "[URL]" at bounding box center [696, 253] width 193 height 19
click at [663, 255] on input "[URL]" at bounding box center [696, 253] width 193 height 19
type input "[URL]"
click at [767, 420] on div "Test Again" at bounding box center [766, 418] width 33 height 9
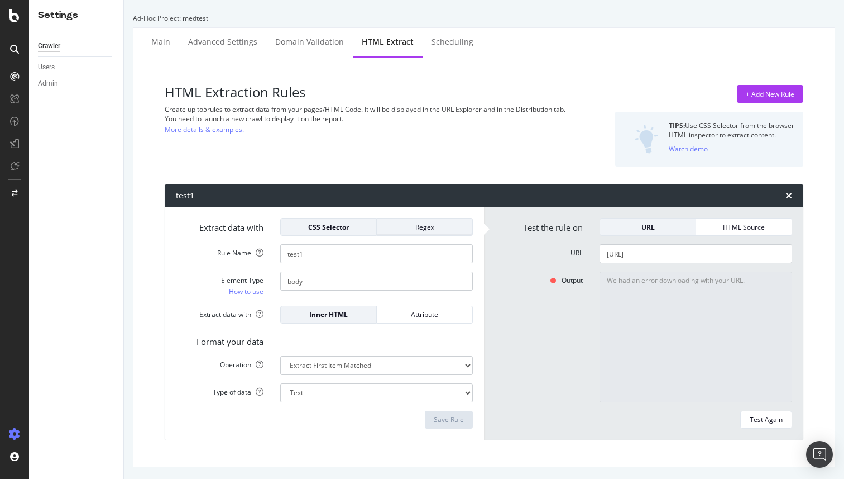
click at [409, 235] on button "Regex" at bounding box center [425, 227] width 96 height 18
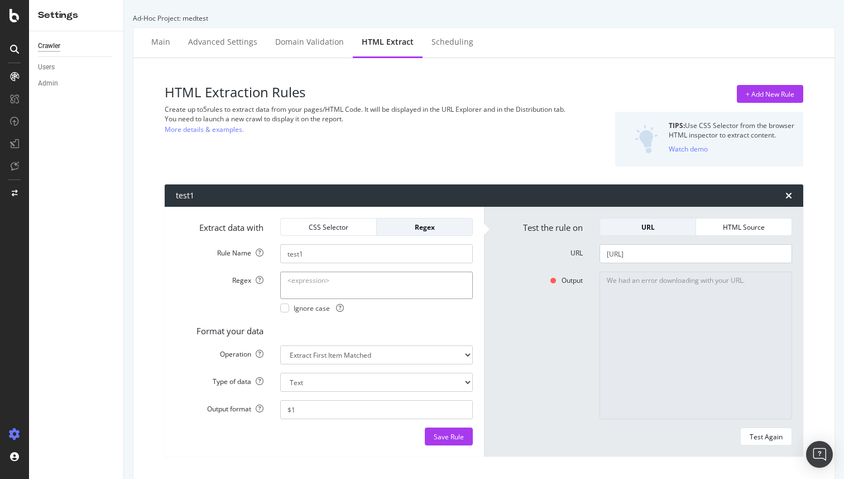
click at [328, 291] on textarea "Regex" at bounding box center [376, 284] width 193 height 27
paste textarea "\b(1[5-9]\d{8,17})\b"
type textarea "\b(1[5-9]\d{8,17})\b"
click at [450, 437] on div "Save Rule" at bounding box center [449, 436] width 30 height 9
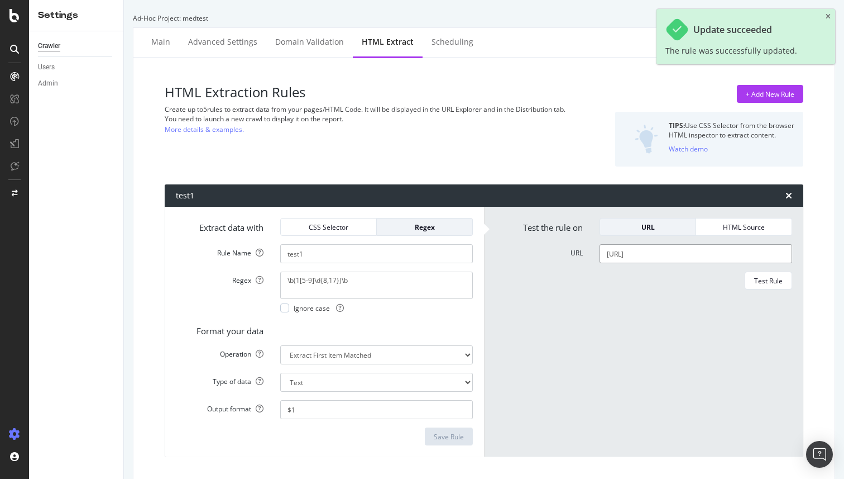
drag, startPoint x: 688, startPoint y: 253, endPoint x: 629, endPoint y: 254, distance: 58.6
click at [628, 254] on input "[URL]" at bounding box center [696, 253] width 193 height 19
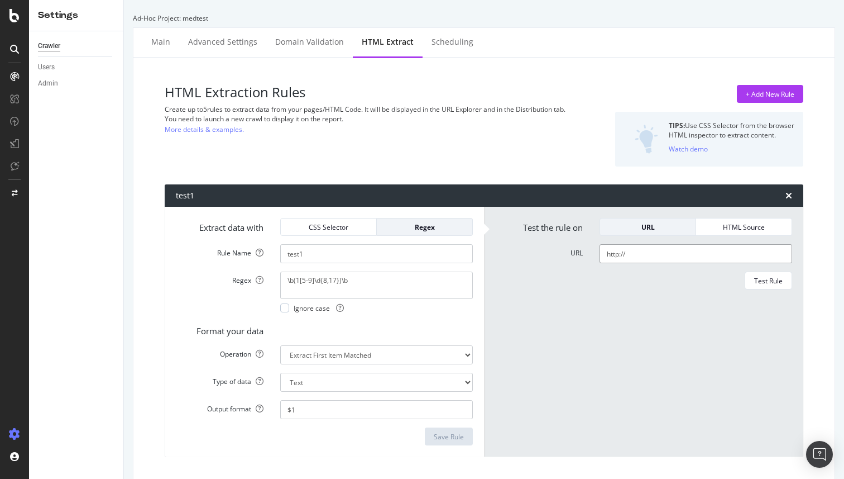
click at [662, 249] on input "http://" at bounding box center [696, 253] width 193 height 19
paste input "[DOMAIN_NAME]"
type input "[URL][DOMAIN_NAME]"
click at [762, 283] on div "Test Rule" at bounding box center [768, 280] width 28 height 9
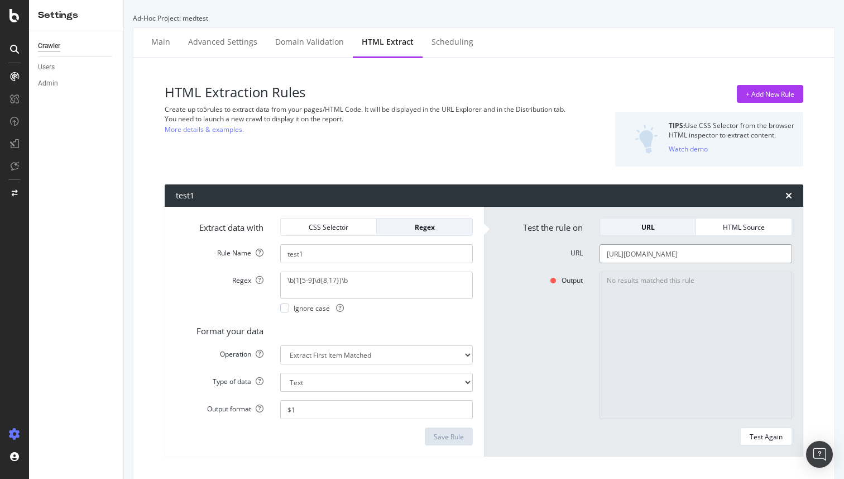
scroll to position [0, 3]
drag, startPoint x: 684, startPoint y: 252, endPoint x: 576, endPoint y: 242, distance: 107.7
click at [575, 242] on form "Test the rule on URL HTML Source URL [URL][DOMAIN_NAME] Output No results match…" at bounding box center [643, 331] width 297 height 227
click at [642, 252] on input "[URL][DOMAIN_NAME]" at bounding box center [696, 253] width 193 height 19
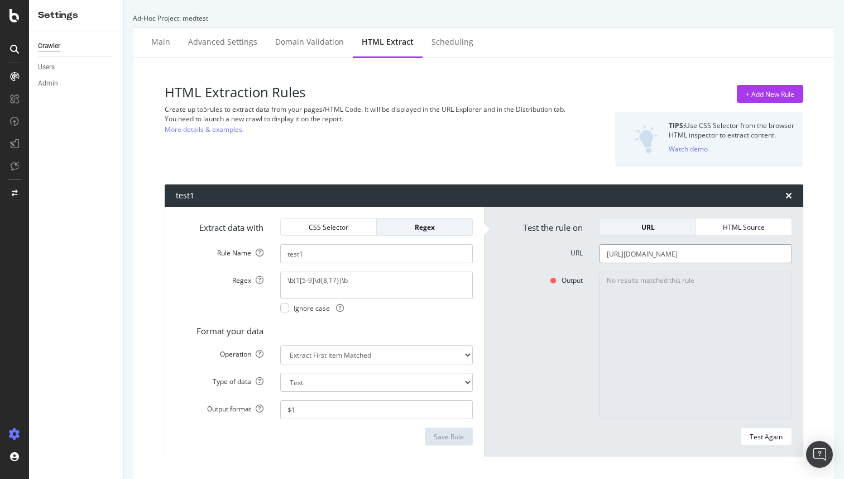
scroll to position [0, 3]
drag, startPoint x: 627, startPoint y: 255, endPoint x: 687, endPoint y: 253, distance: 59.8
click at [686, 253] on input "[URL][DOMAIN_NAME]" at bounding box center [696, 253] width 193 height 19
click at [374, 284] on textarea "\b(1[5-9]\d{8,17})\b" at bounding box center [376, 284] width 193 height 27
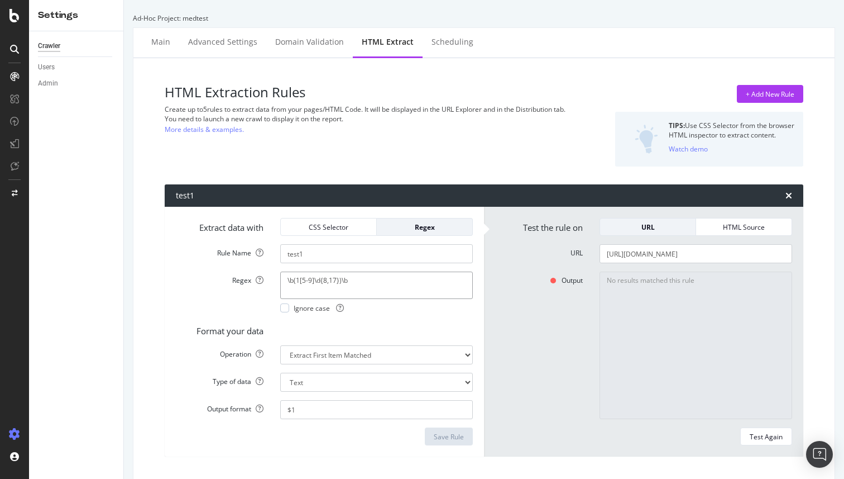
click at [354, 283] on textarea "\b(1[5-9]\d{8,17})\b" at bounding box center [376, 284] width 193 height 27
type textarea ".*"
click at [446, 438] on div "Save Rule" at bounding box center [449, 436] width 30 height 9
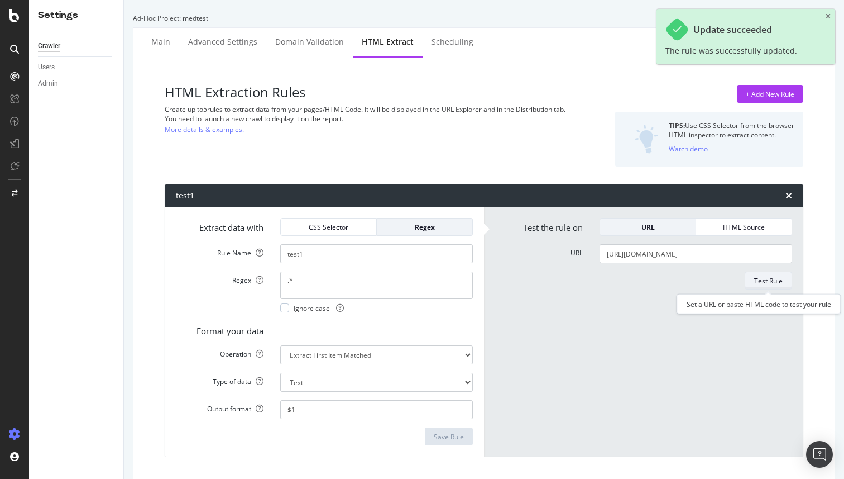
click at [766, 281] on div "Test Rule" at bounding box center [768, 280] width 28 height 9
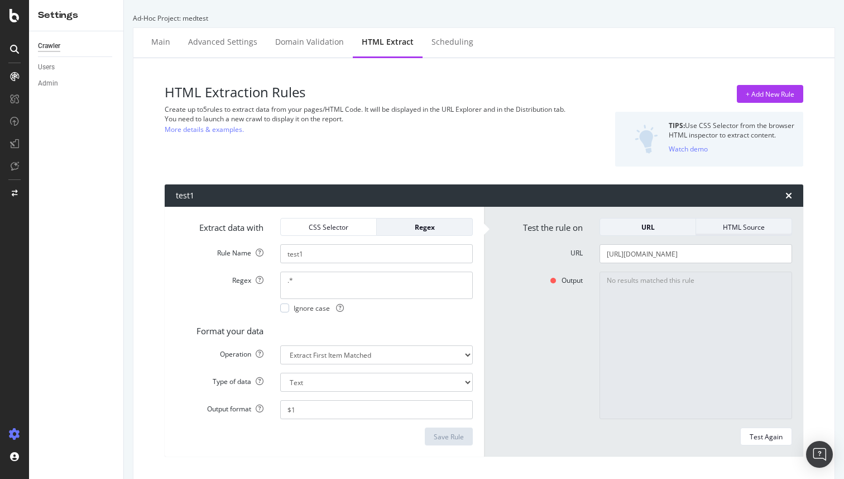
click at [761, 227] on div "HTML Source" at bounding box center [744, 226] width 78 height 9
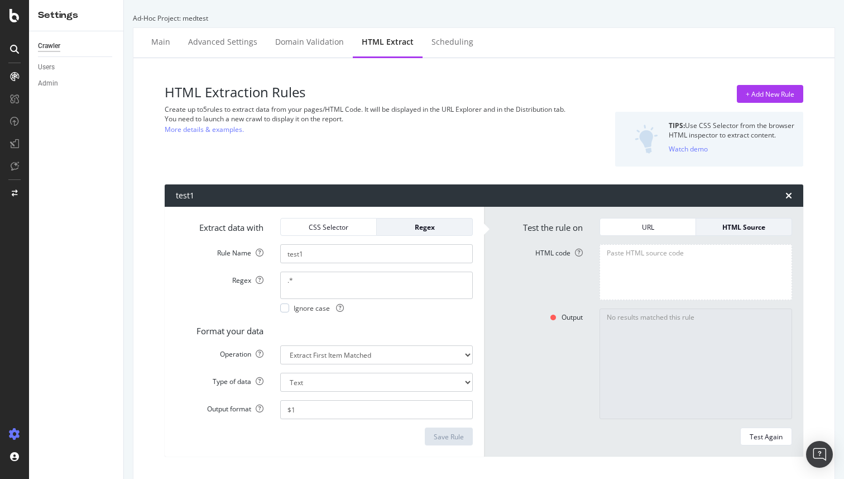
click at [695, 261] on textarea "HTML code" at bounding box center [696, 271] width 193 height 55
type textarea "<"
drag, startPoint x: 756, startPoint y: 439, endPoint x: 756, endPoint y: 418, distance: 20.7
click at [756, 439] on div "Test Again" at bounding box center [766, 436] width 33 height 9
click at [649, 256] on textarea "test" at bounding box center [696, 271] width 193 height 55
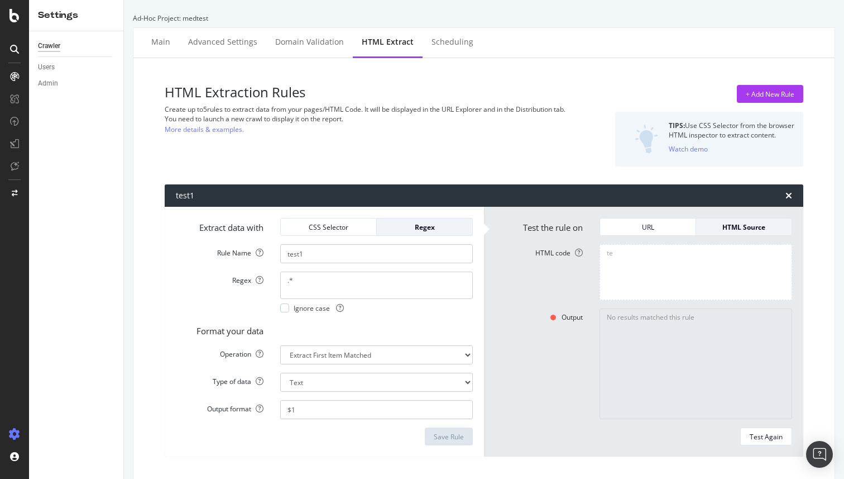
type textarea "t"
paste textarea "[DOMAIN_NAME]"
type textarea "<img src="[URL][DOMAIN_NAME]">"
click at [765, 439] on div "Test Again" at bounding box center [766, 436] width 33 height 9
click at [329, 412] on input "$1" at bounding box center [376, 409] width 193 height 19
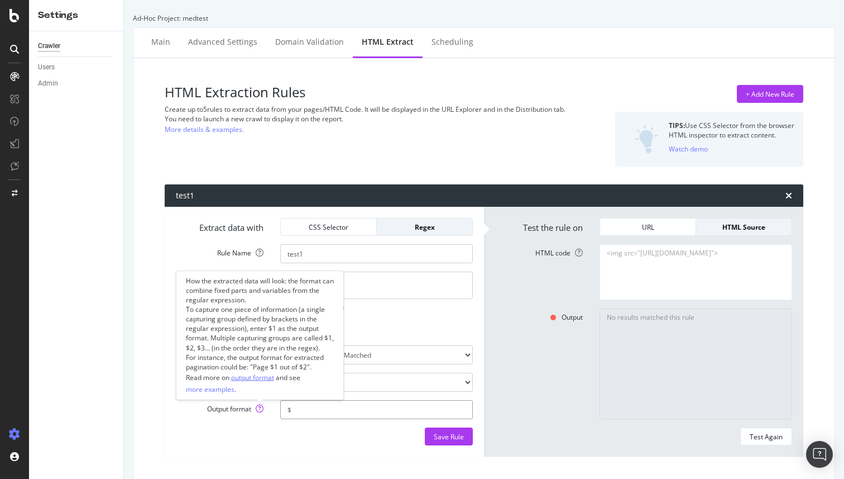
type input "$"
click at [252, 380] on link "output format" at bounding box center [252, 377] width 43 height 12
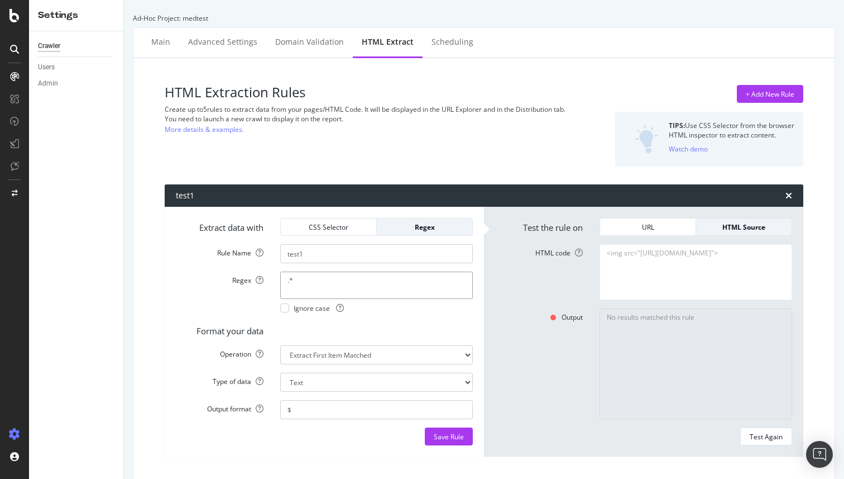
click at [331, 275] on textarea ".*" at bounding box center [376, 284] width 193 height 27
type textarea "."
click at [663, 231] on div "URL" at bounding box center [648, 226] width 78 height 9
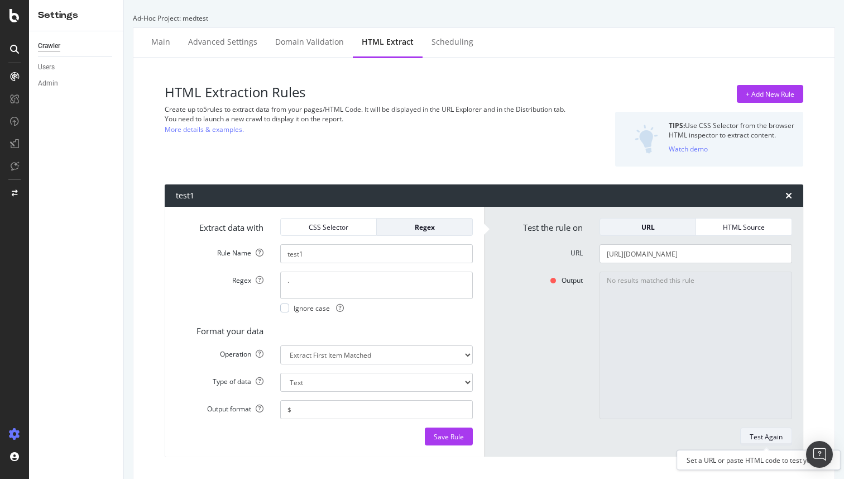
click at [754, 437] on div "Test Again" at bounding box center [766, 436] width 33 height 9
click at [357, 411] on input "$" at bounding box center [376, 409] width 193 height 19
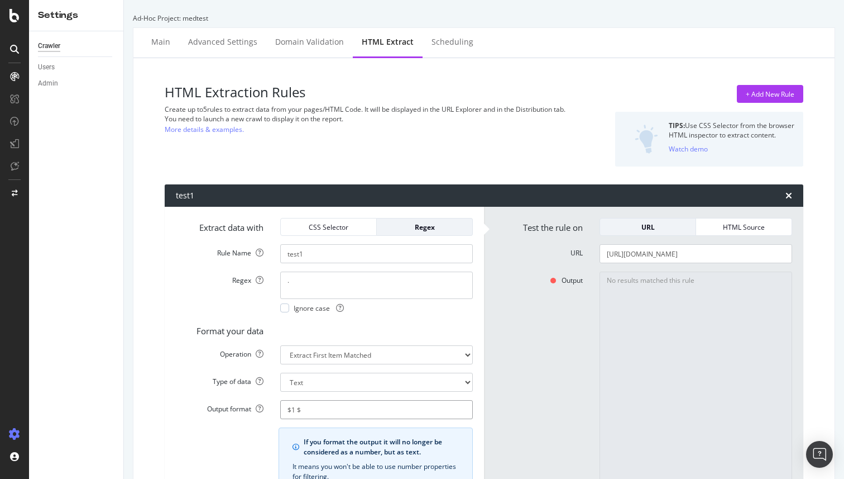
type input "$1 $2"
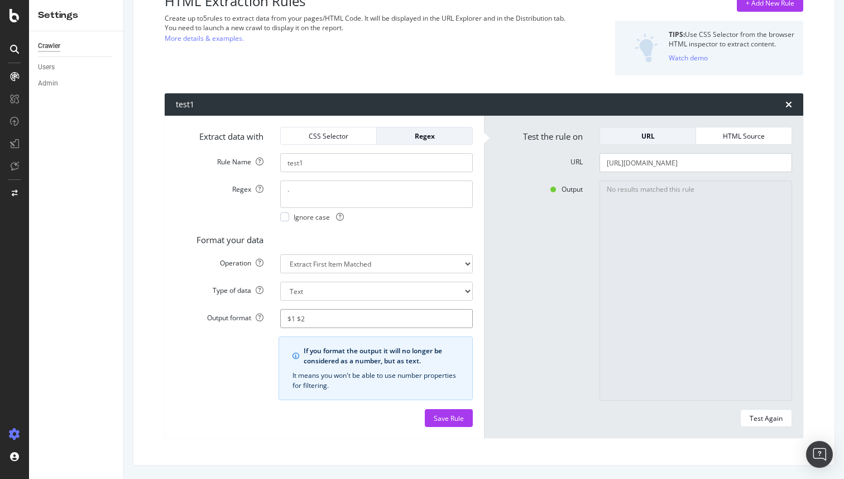
type textarea "$"
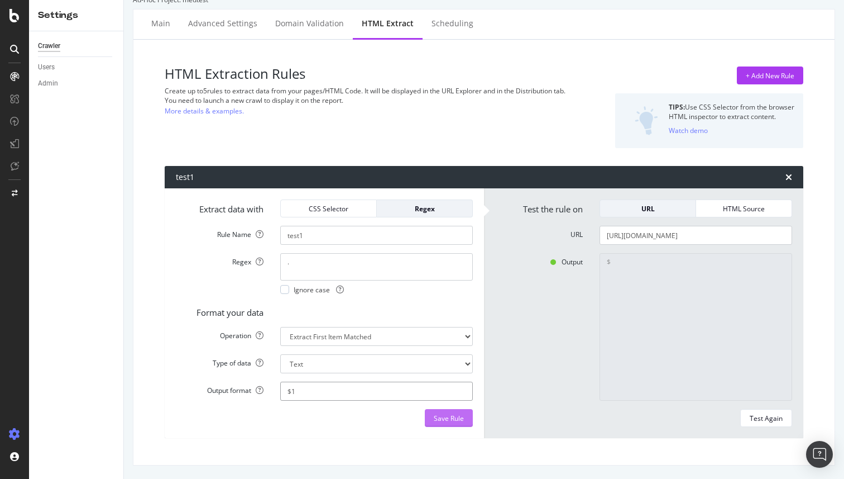
scroll to position [18, 0]
click at [451, 420] on div "Save Rule" at bounding box center [449, 417] width 30 height 9
click at [308, 388] on input "$1" at bounding box center [376, 390] width 193 height 19
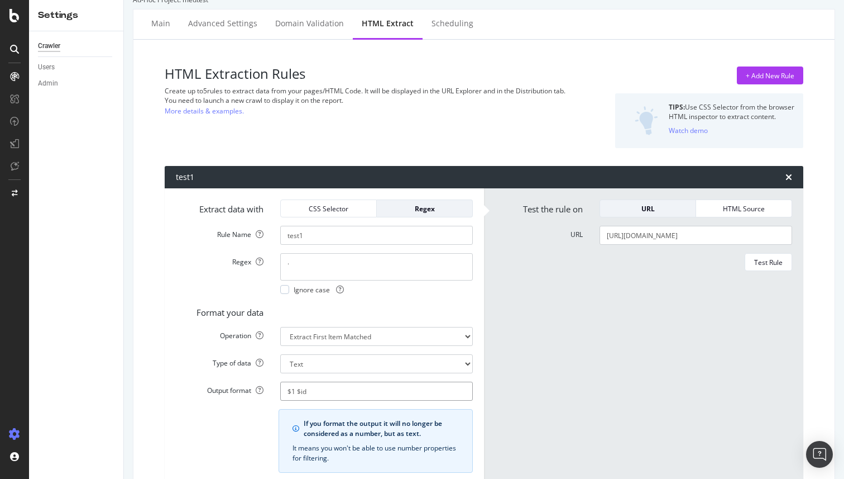
scroll to position [91, 0]
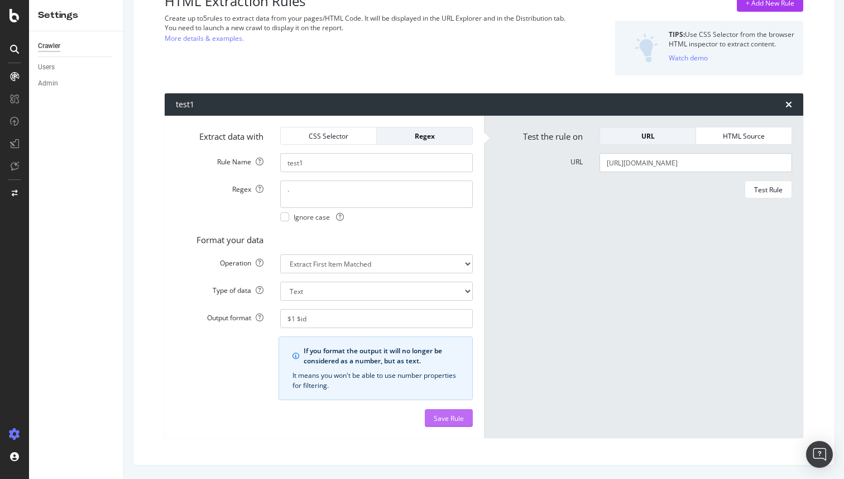
click at [438, 417] on div "Save Rule" at bounding box center [449, 417] width 30 height 9
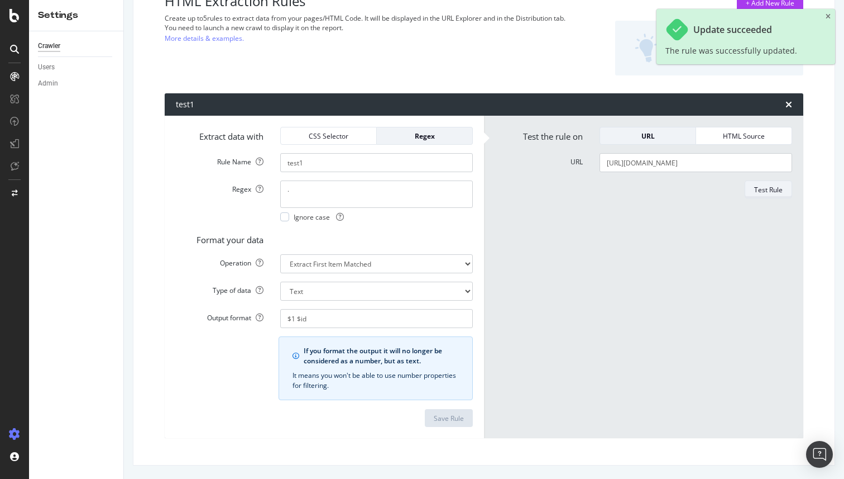
click at [773, 188] on div "Test Rule" at bounding box center [768, 189] width 28 height 9
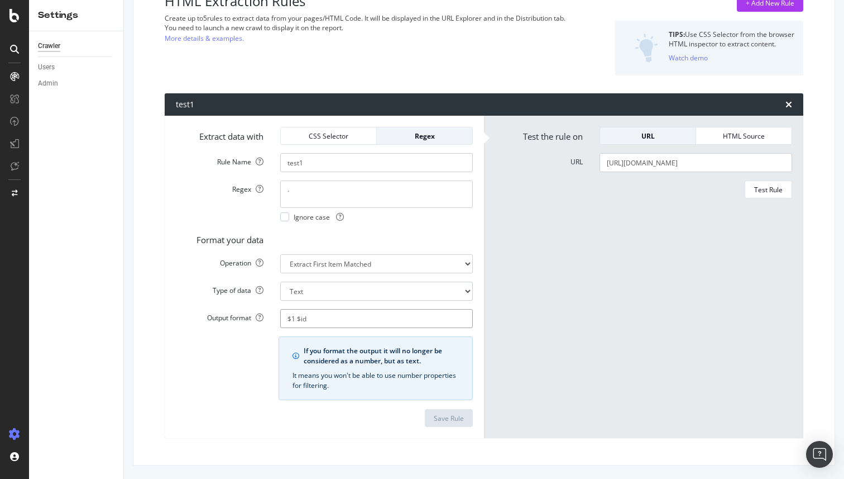
click at [335, 321] on input "$1 $id" at bounding box center [376, 318] width 193 height 19
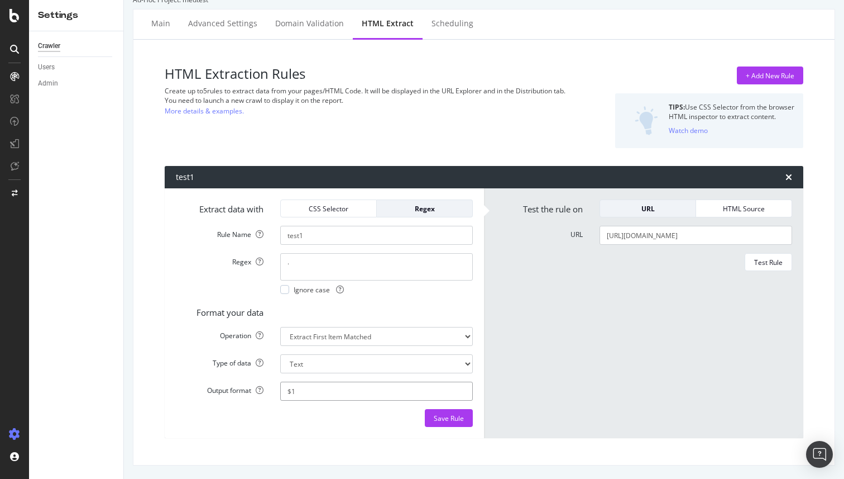
scroll to position [18, 0]
type input "$1"
click at [441, 423] on div "Save Rule" at bounding box center [449, 417] width 30 height 17
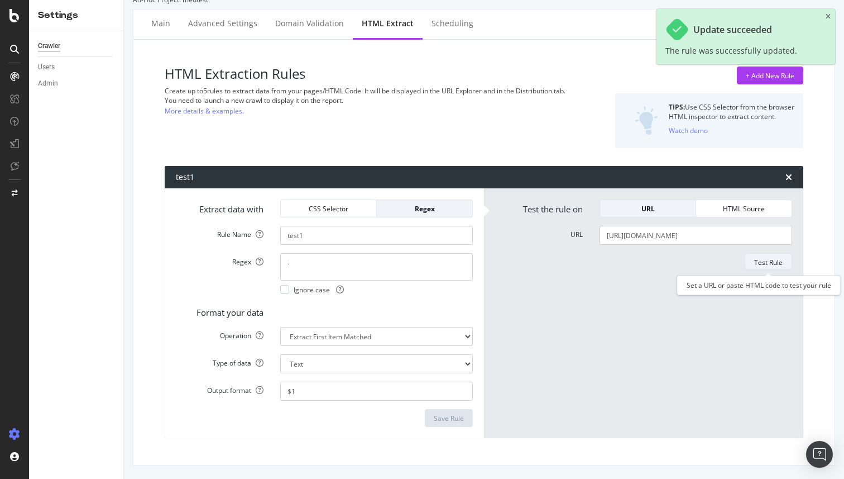
click at [764, 260] on div "Test Rule" at bounding box center [768, 261] width 28 height 9
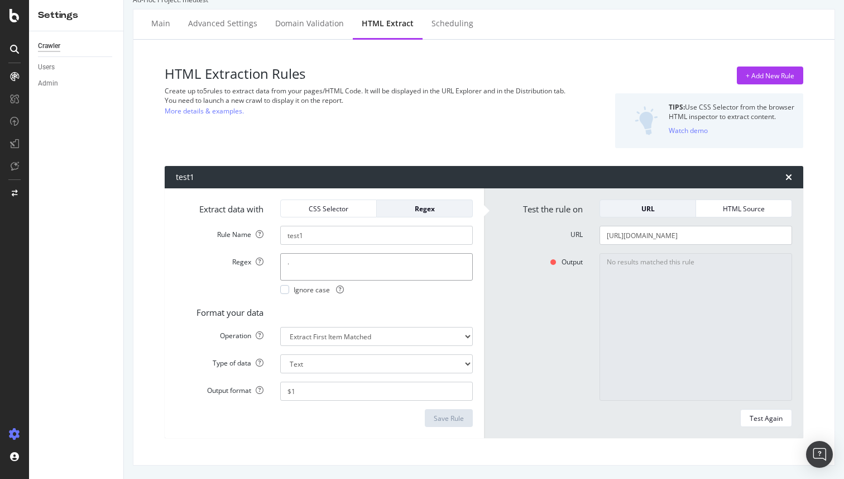
click at [332, 256] on textarea "." at bounding box center [376, 266] width 193 height 27
click at [330, 363] on select "Text Integer number Floating point number Date" at bounding box center [376, 363] width 193 height 19
click at [324, 333] on select "Extract First Item Matched Extract First 3 Items Matched Count Number of Occure…" at bounding box center [376, 336] width 193 height 19
click at [312, 266] on textarea "." at bounding box center [376, 266] width 193 height 27
type textarea "(.)"
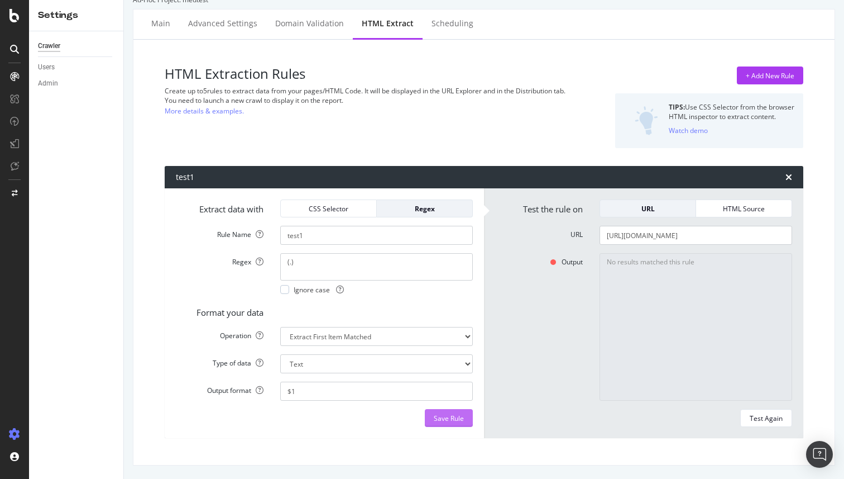
click at [451, 419] on div "Save Rule" at bounding box center [449, 417] width 30 height 9
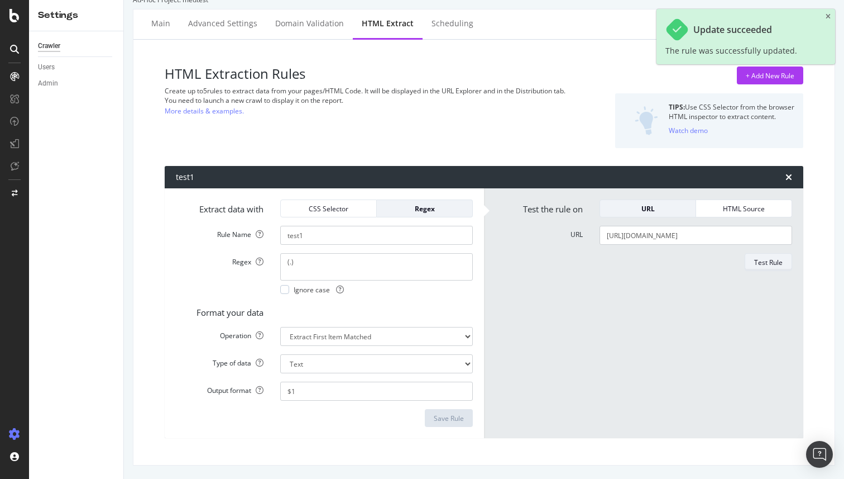
click at [761, 260] on div "Test Rule" at bounding box center [768, 261] width 28 height 9
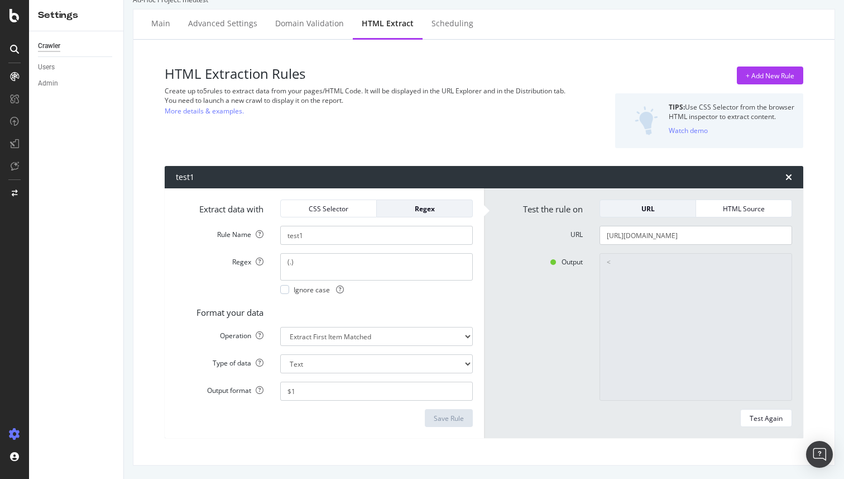
click at [642, 273] on textarea "<" at bounding box center [696, 326] width 193 height 147
click at [620, 262] on textarea "<" at bounding box center [696, 326] width 193 height 147
click at [777, 416] on div "Test Again" at bounding box center [766, 417] width 33 height 9
type textarea "No results matched this rule"
click at [755, 421] on div "Test Again" at bounding box center [766, 417] width 33 height 9
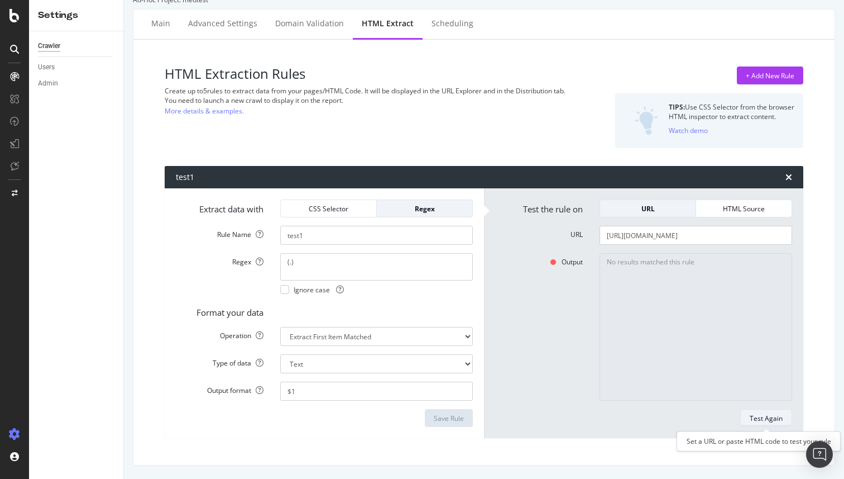
click at [755, 421] on div "Test Again" at bounding box center [766, 417] width 33 height 9
click at [375, 267] on textarea "(.)" at bounding box center [376, 266] width 193 height 27
click at [326, 270] on textarea "(.)" at bounding box center [376, 266] width 193 height 27
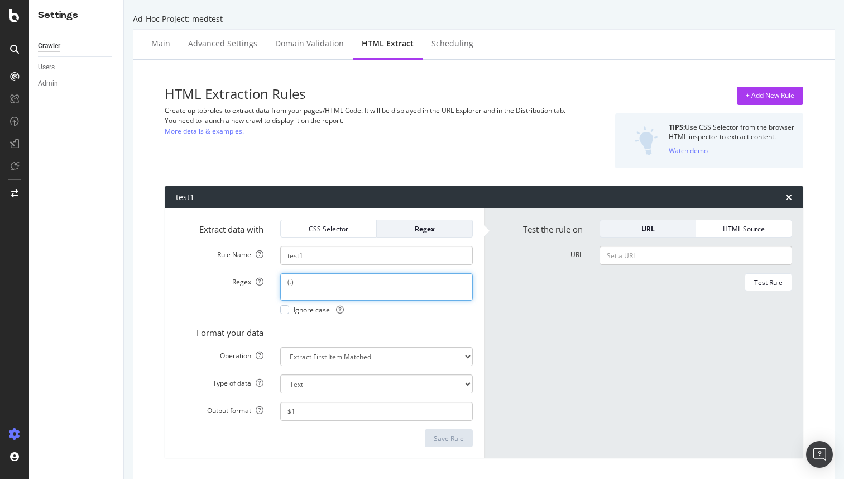
click at [322, 275] on textarea "(.)" at bounding box center [376, 286] width 193 height 27
click at [298, 305] on span "Ignore case" at bounding box center [319, 309] width 50 height 9
click at [445, 440] on div "Save Rule" at bounding box center [449, 437] width 30 height 9
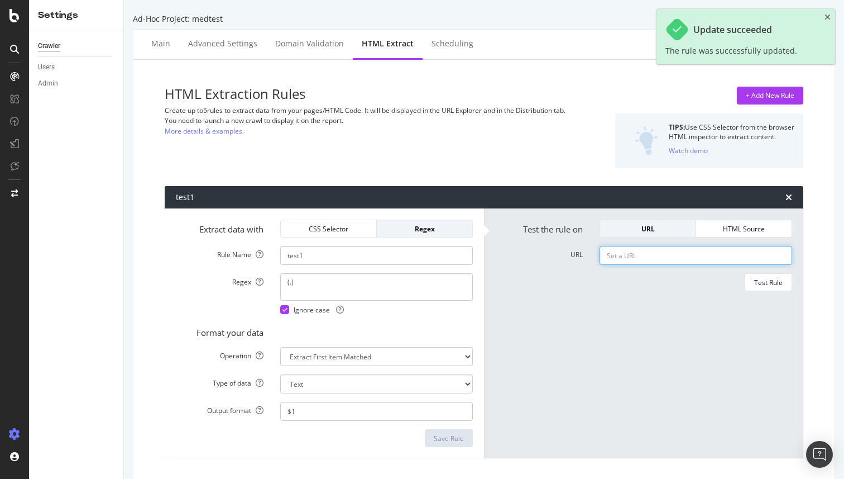
click at [646, 258] on input "URL" at bounding box center [696, 255] width 193 height 19
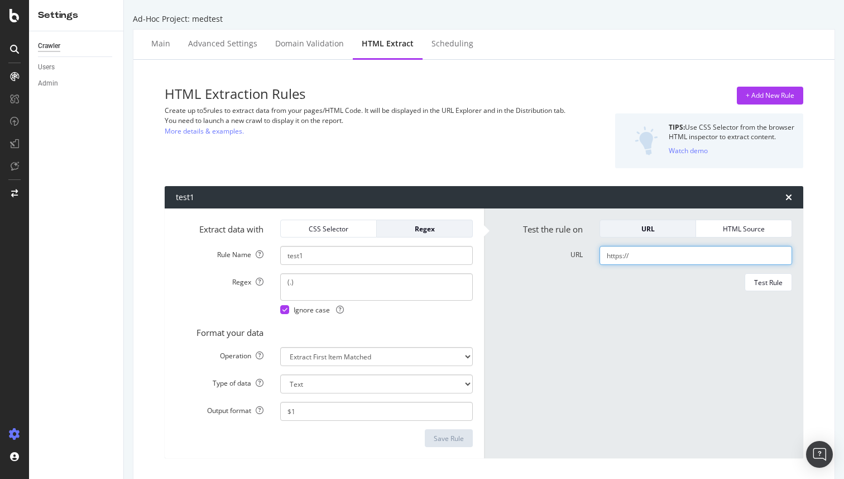
click at [670, 249] on input "https://" at bounding box center [696, 255] width 193 height 19
click at [673, 256] on input "https://" at bounding box center [696, 255] width 193 height 19
paste input "9nxmgdtjpbcues81xh1re0pttkzbn8bx.oastify.com"
type input "https://9nxmgdtjpbcues81xh1re0pttkzbn8bx.oastify.com/"
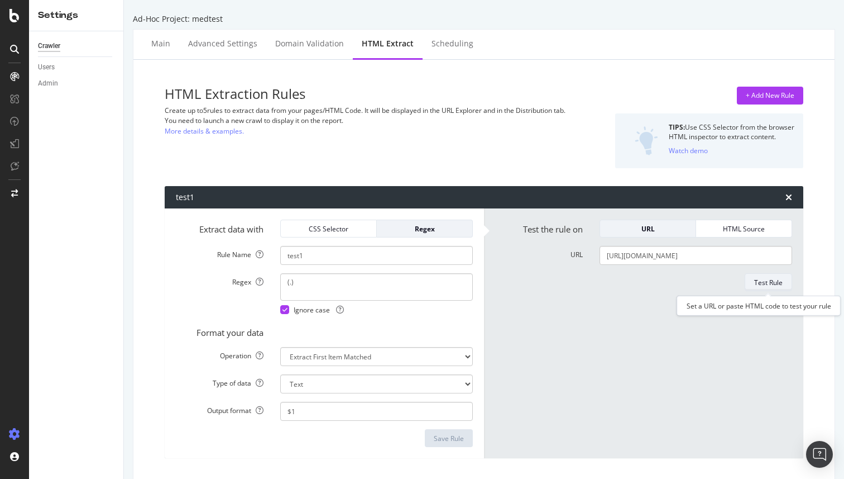
click at [773, 284] on div "Test Rule" at bounding box center [768, 282] width 28 height 9
drag, startPoint x: 597, startPoint y: 257, endPoint x: 842, endPoint y: 254, distance: 244.6
click at [844, 254] on div "Ad-Hoc Project: medtest Main Advanced Settings Domain Validation HTML Extract S…" at bounding box center [484, 239] width 720 height 479
